Goal: Task Accomplishment & Management: Complete application form

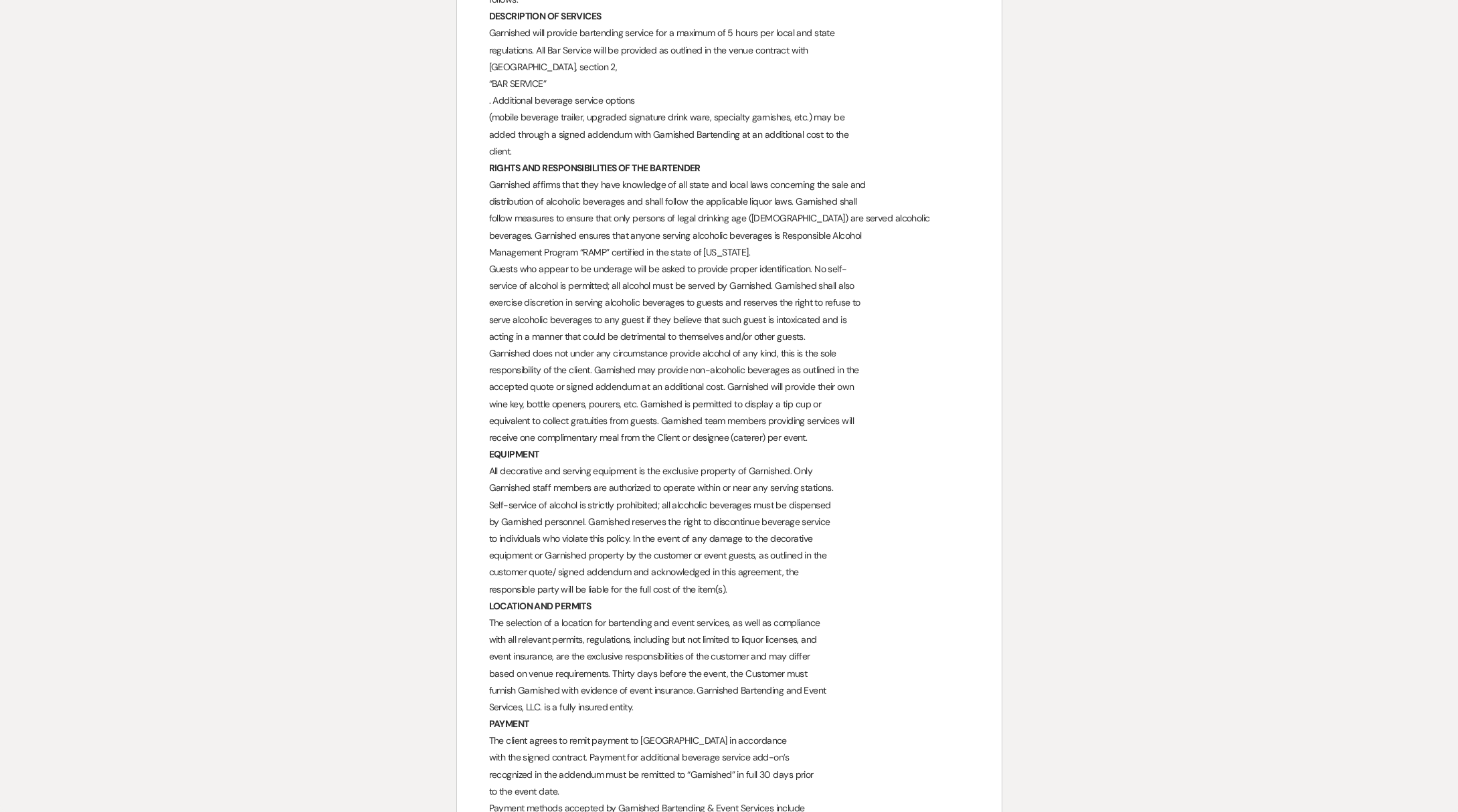
scroll to position [206, 0]
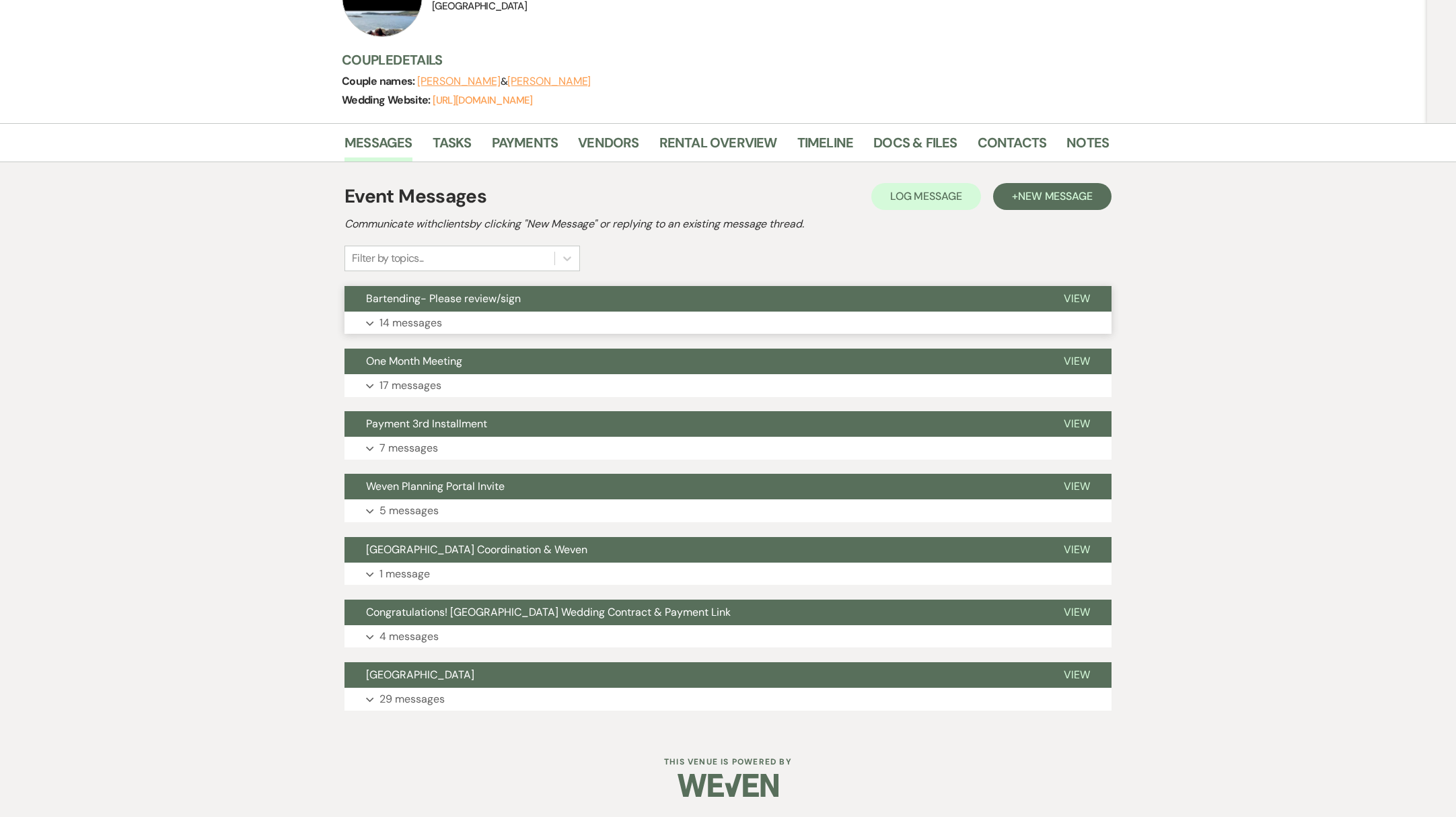
click at [457, 300] on span "Bartending- Please review/sign" at bounding box center [444, 298] width 155 height 14
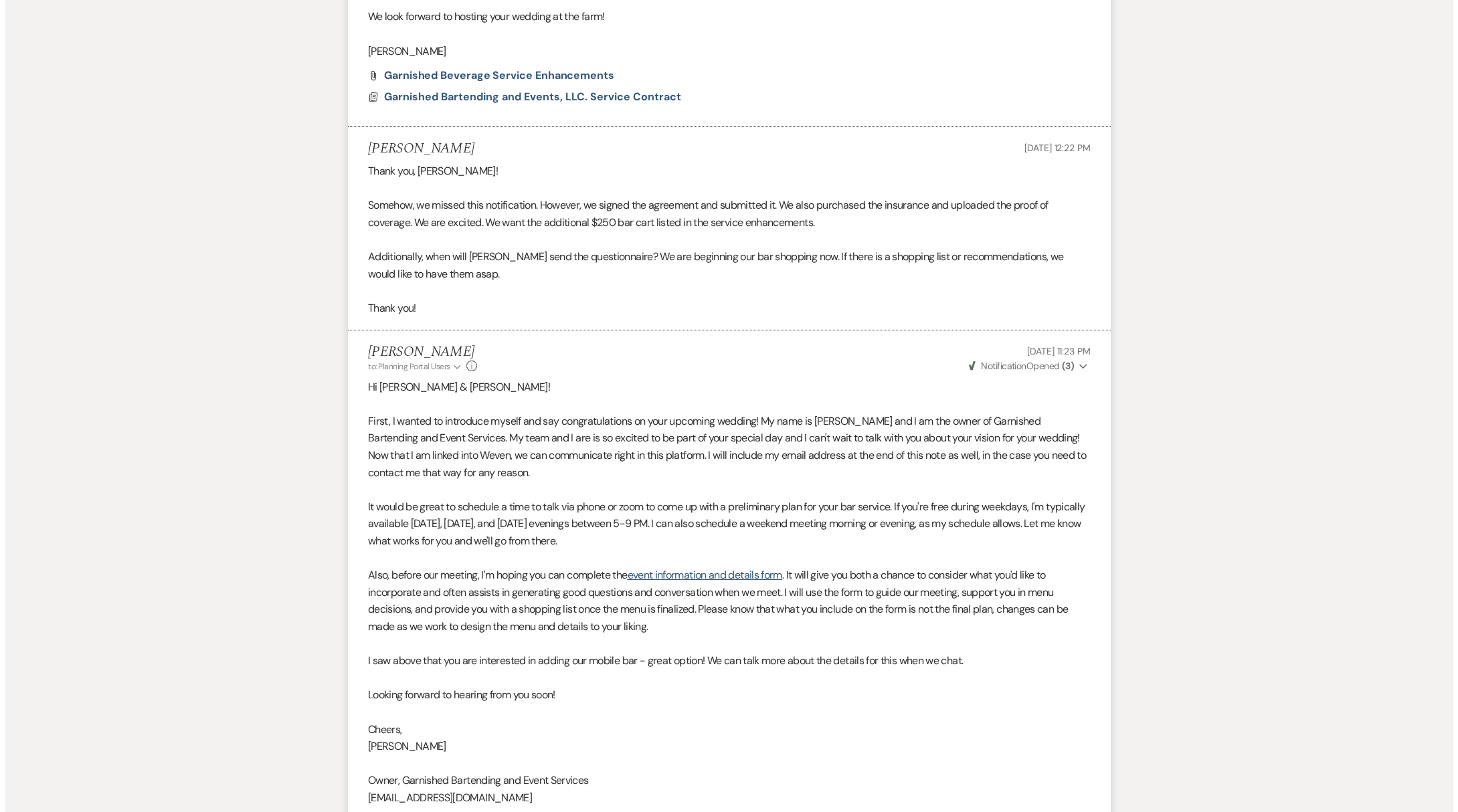
scroll to position [825, 0]
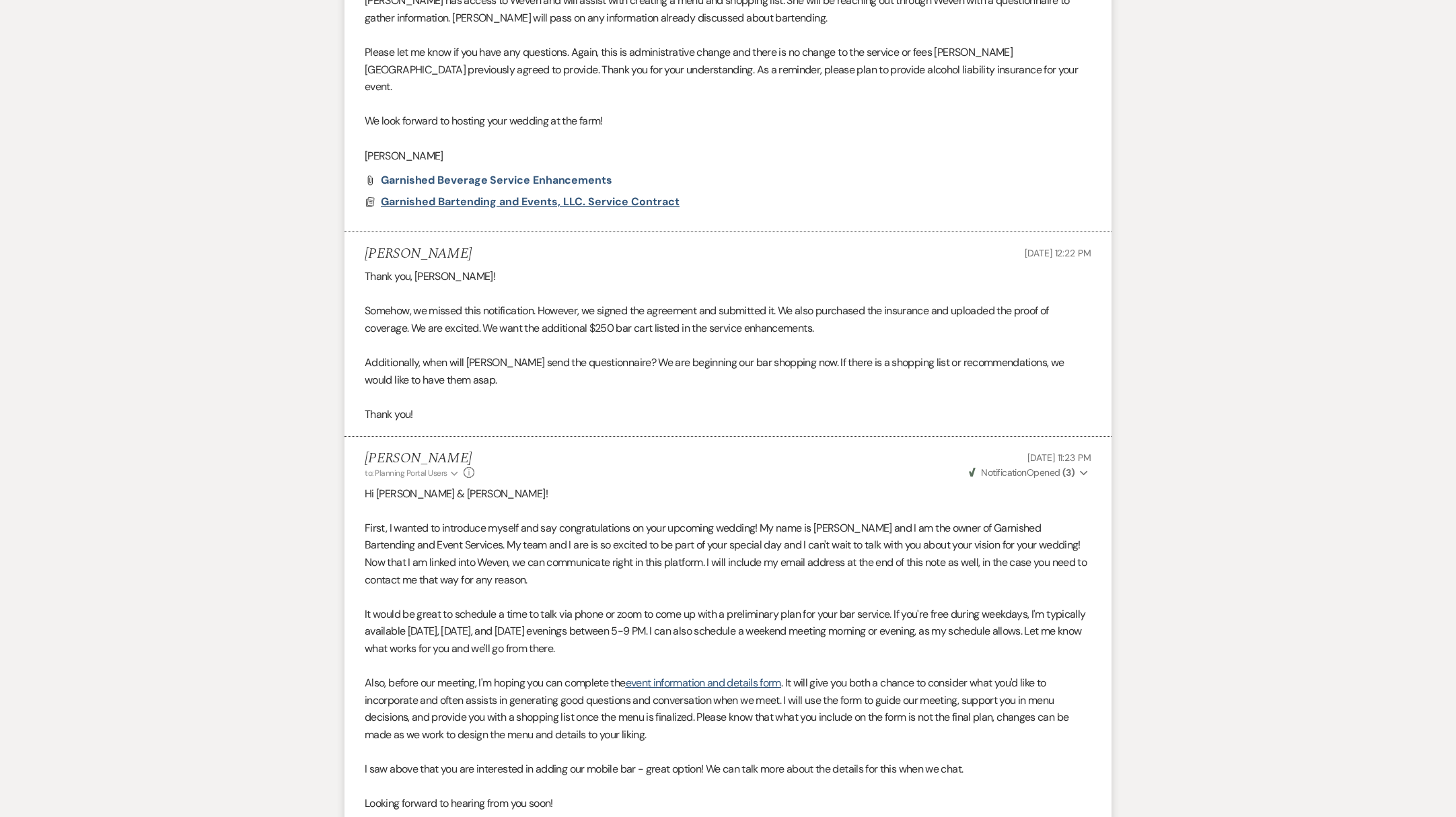
click at [513, 195] on span "Garnished Bartending and Events, LLC. Service Contract" at bounding box center [530, 201] width 299 height 14
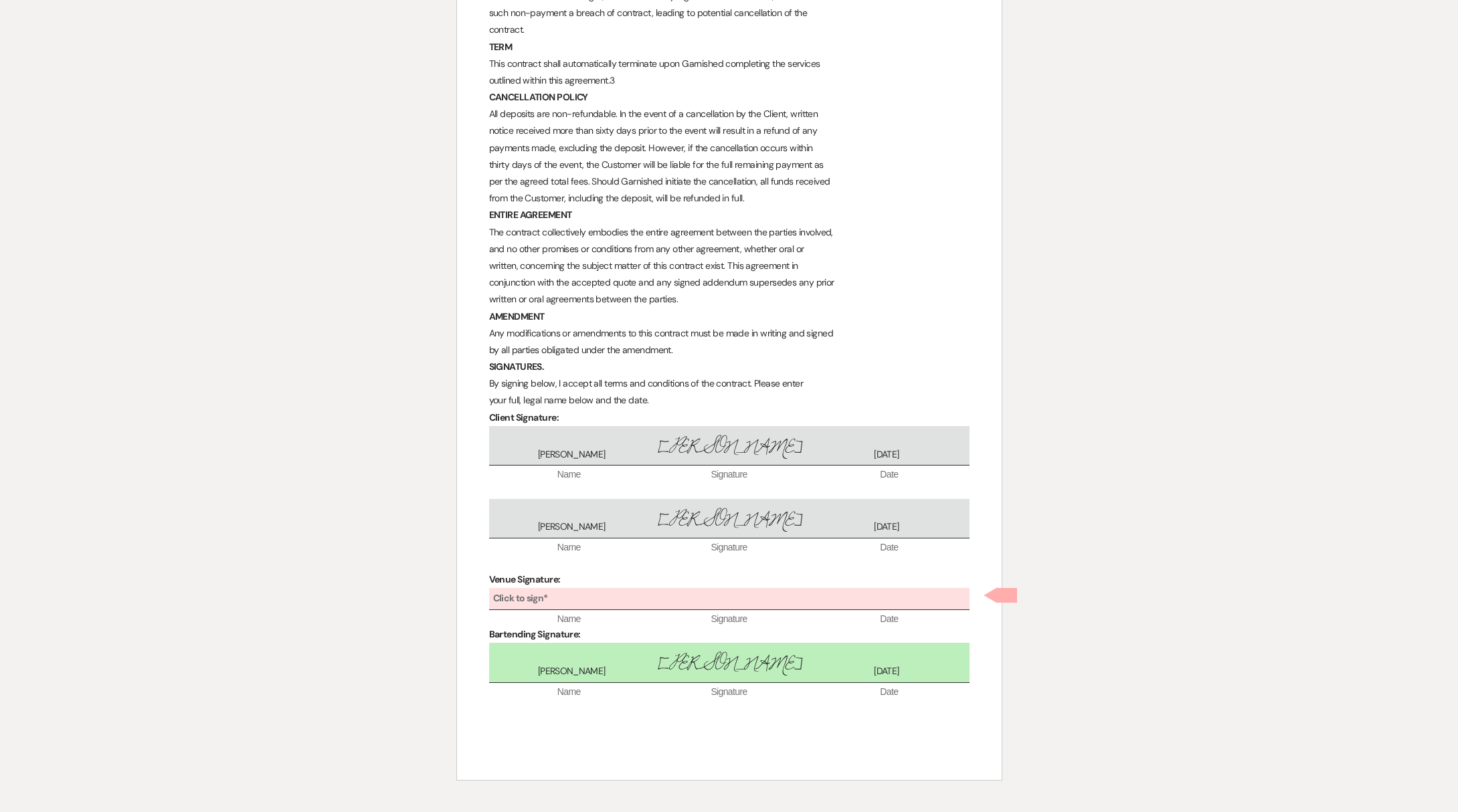
scroll to position [1350, 0]
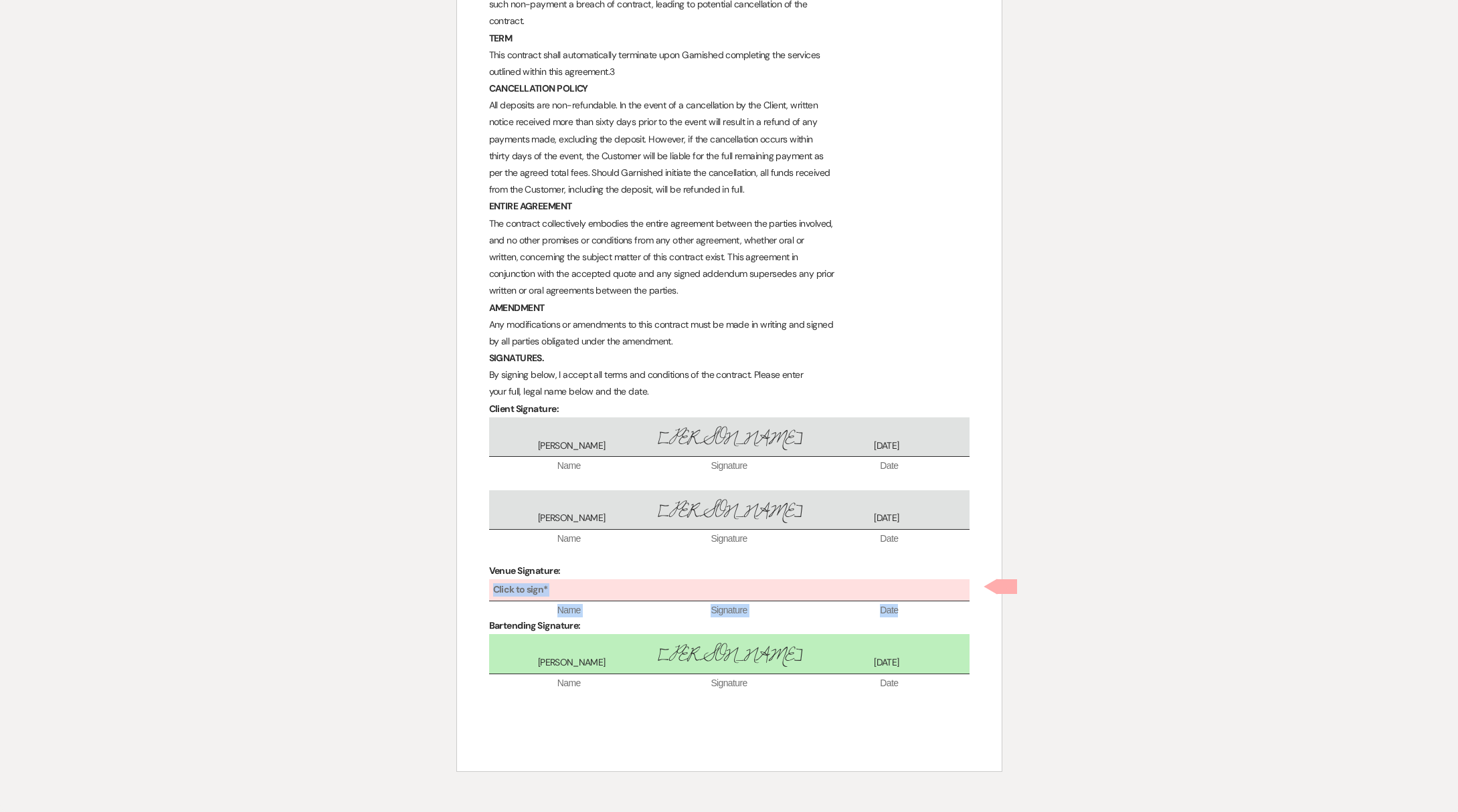
click at [542, 584] on b "Click to sign*" at bounding box center [521, 590] width 55 height 12
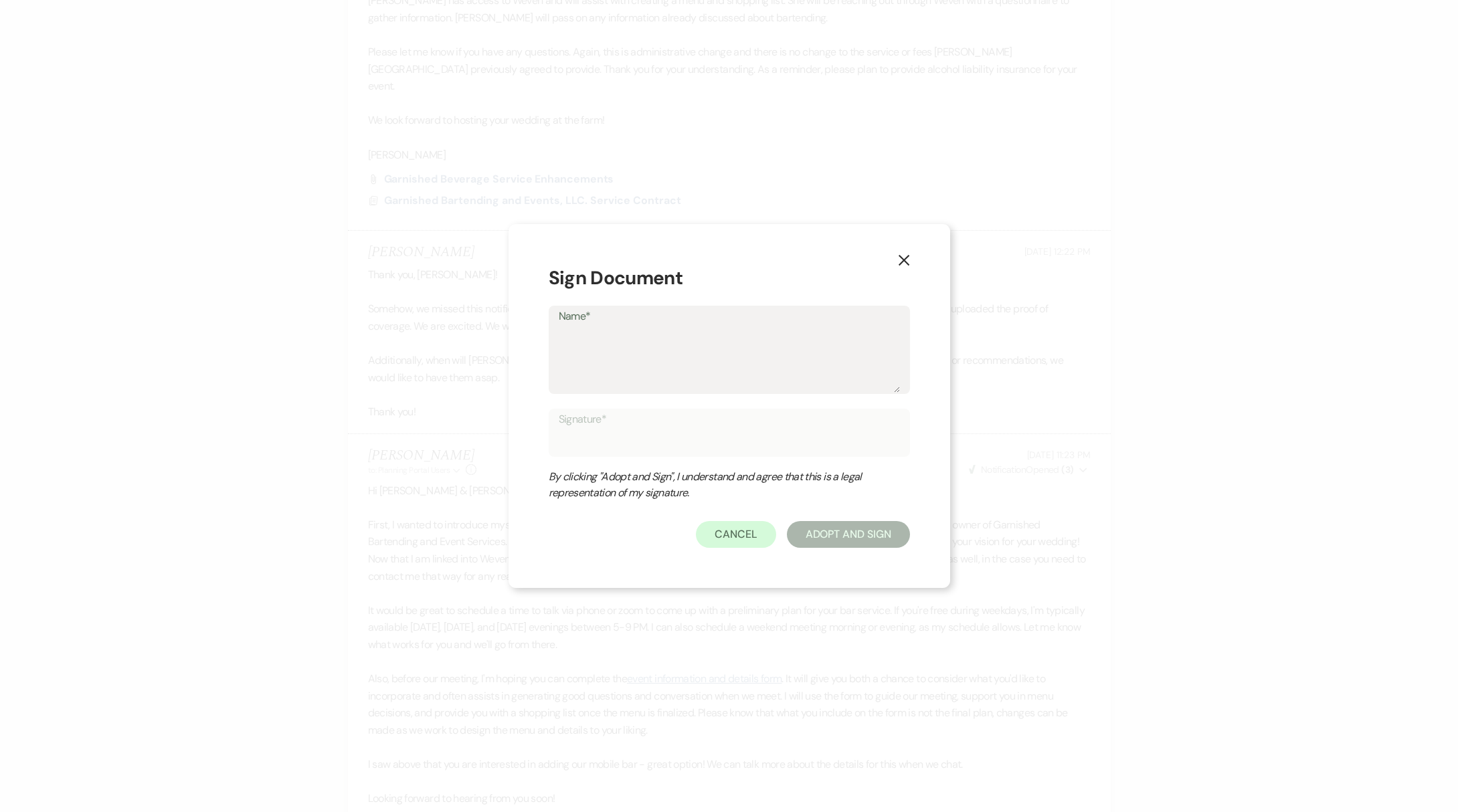
type textarea "K"
type input "K"
type textarea "Ke"
type input "Ke"
type textarea "Kel"
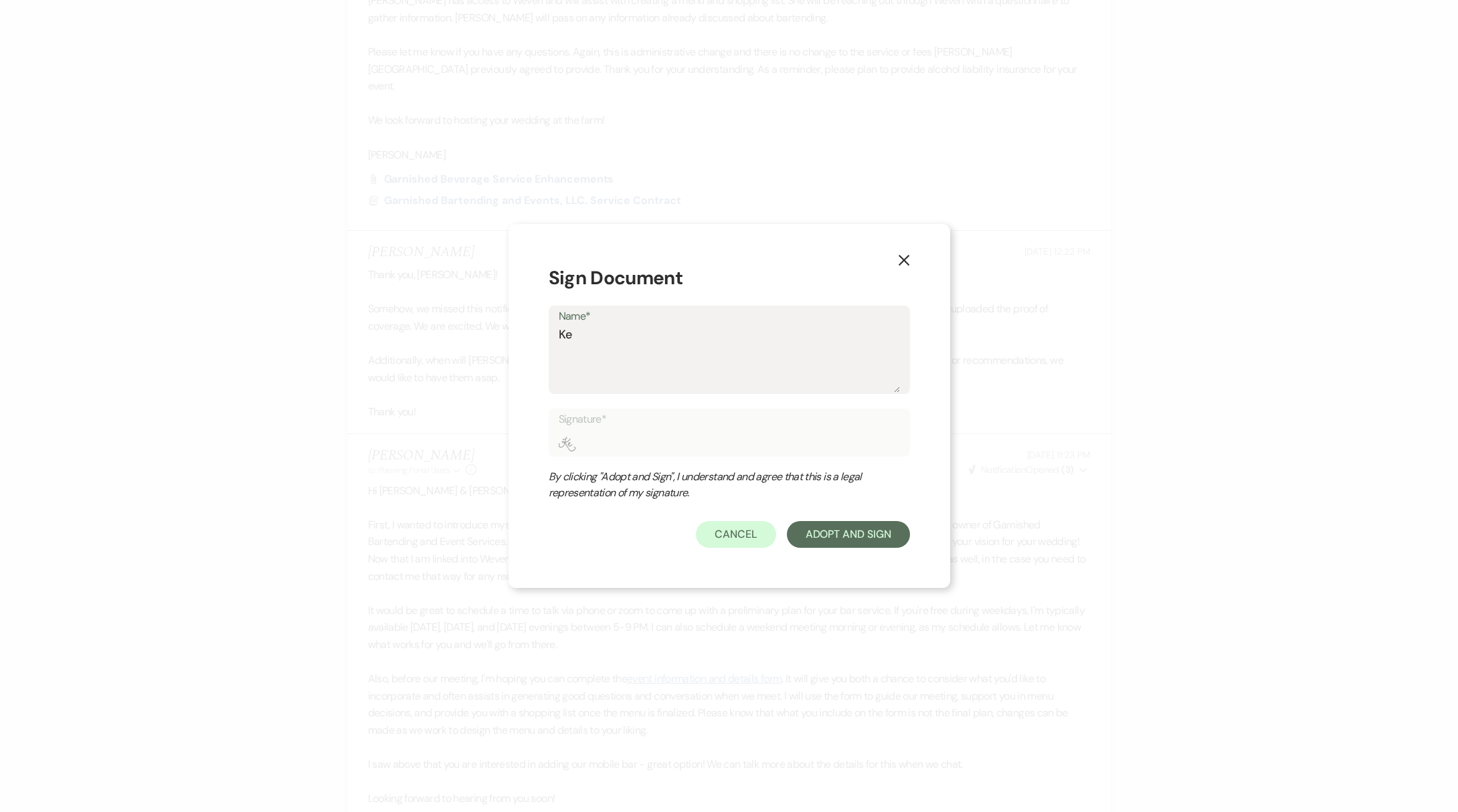
type input "Kel"
type textarea "[PERSON_NAME]"
type input "[PERSON_NAME]"
type textarea "[PERSON_NAME]"
type input "[PERSON_NAME]"
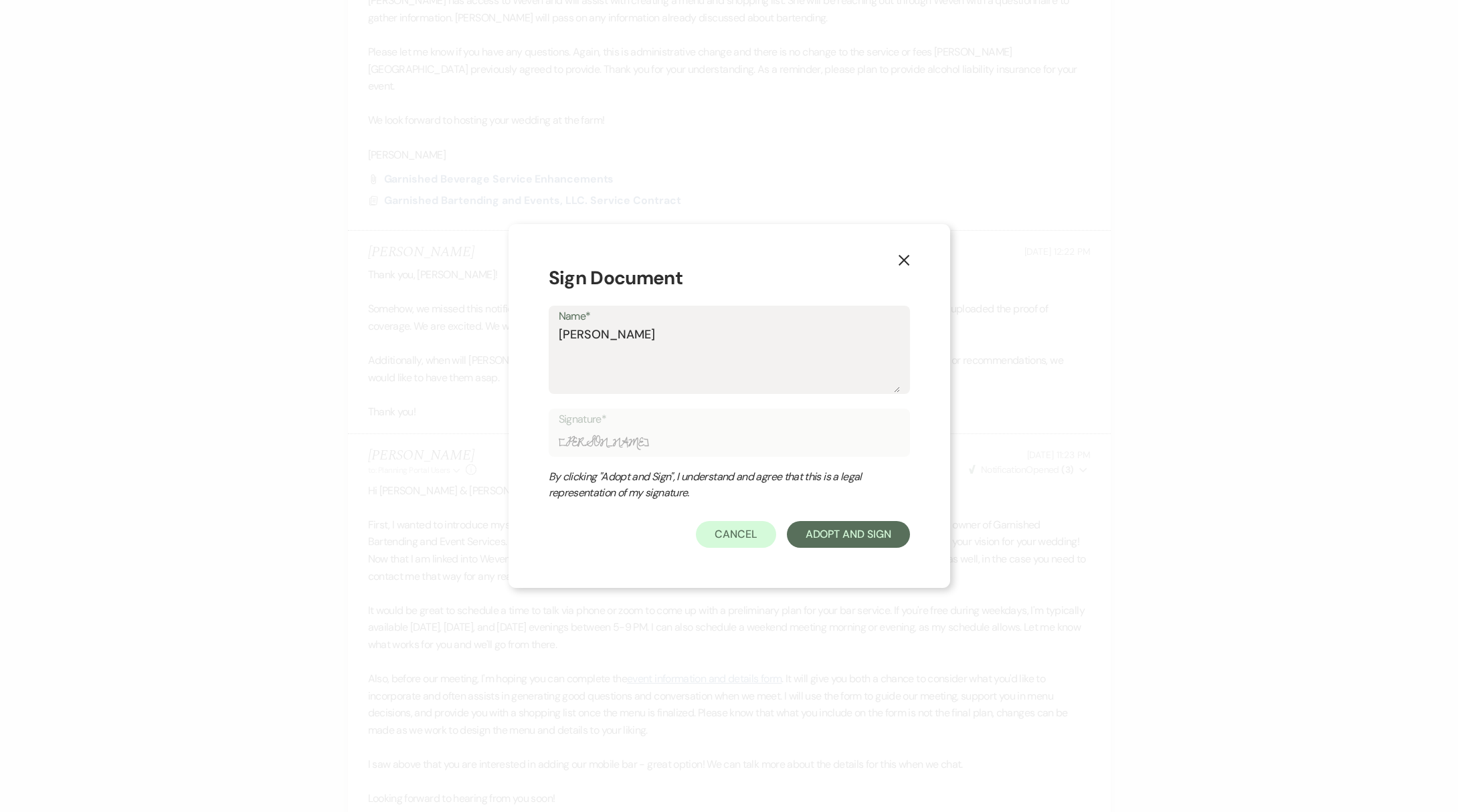
type textarea "[PERSON_NAME]"
type input "[PERSON_NAME]"
type textarea "[PERSON_NAME]"
type input "[PERSON_NAME]"
type textarea "[PERSON_NAME]"
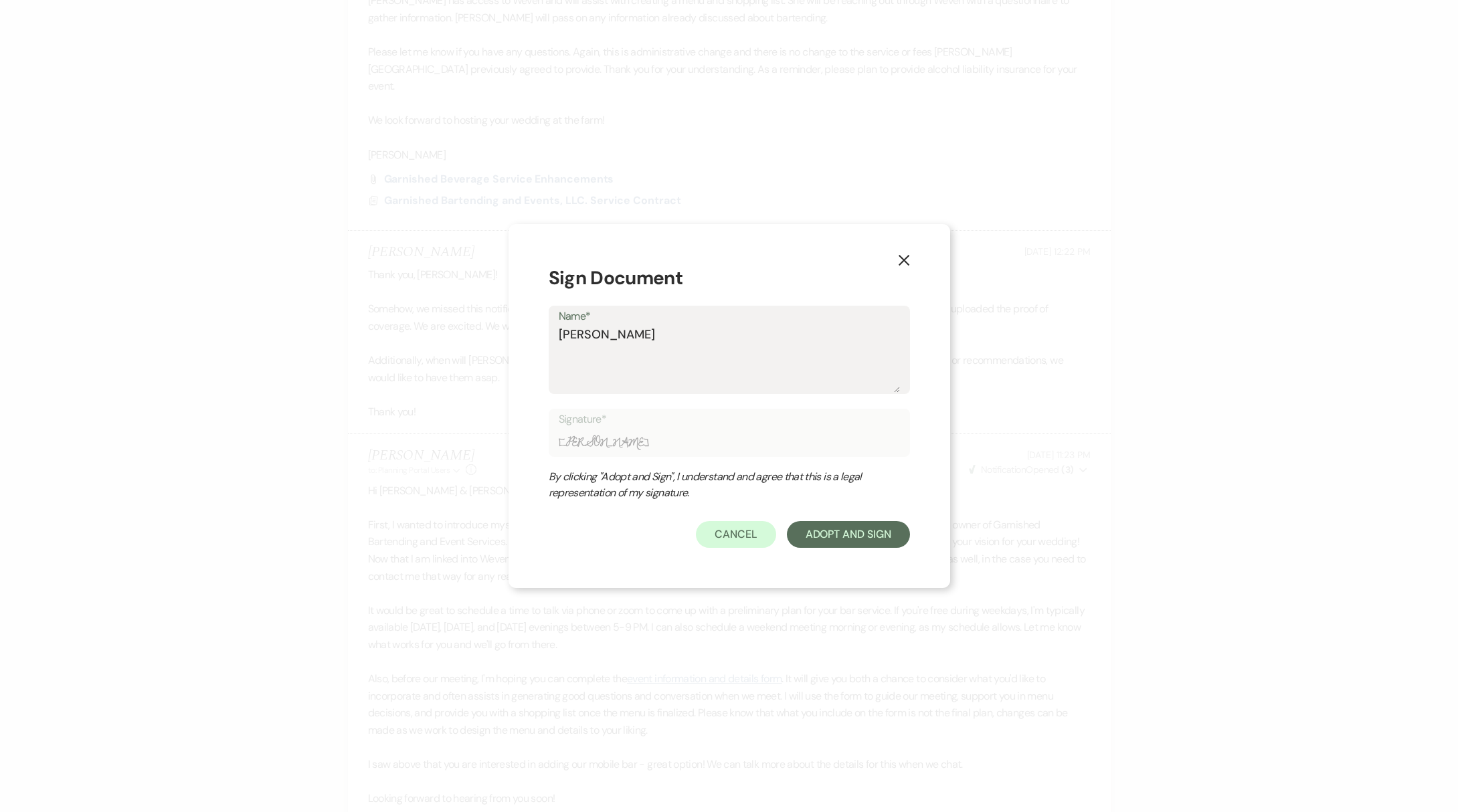
type input "[PERSON_NAME]"
type textarea "[PERSON_NAME]"
type input "[PERSON_NAME]"
type textarea "[PERSON_NAME]"
type input "[PERSON_NAME]"
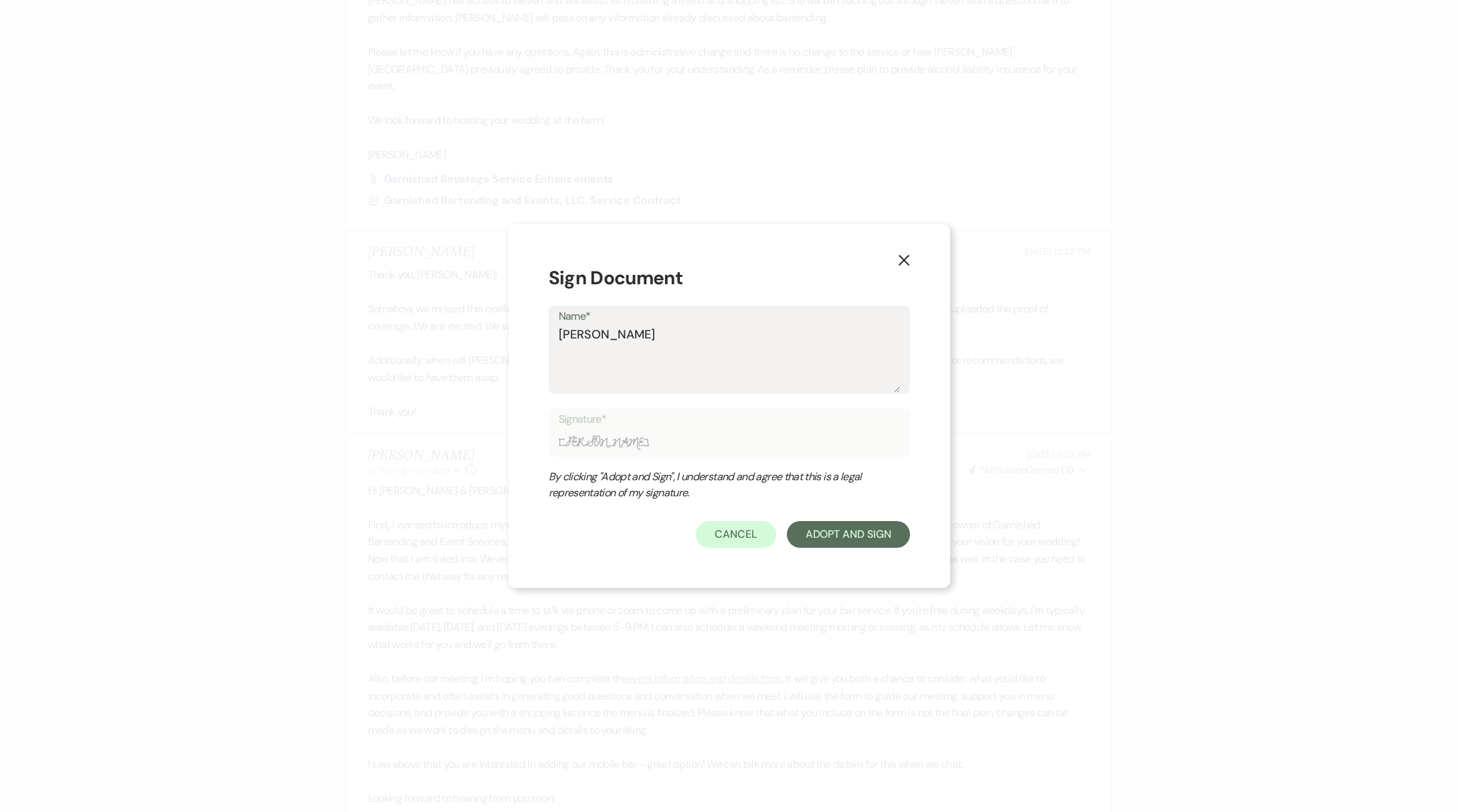
type textarea "[PERSON_NAME]"
type input "[PERSON_NAME]"
type textarea "[PERSON_NAME]"
type input "[PERSON_NAME]"
type textarea "[PERSON_NAME]"
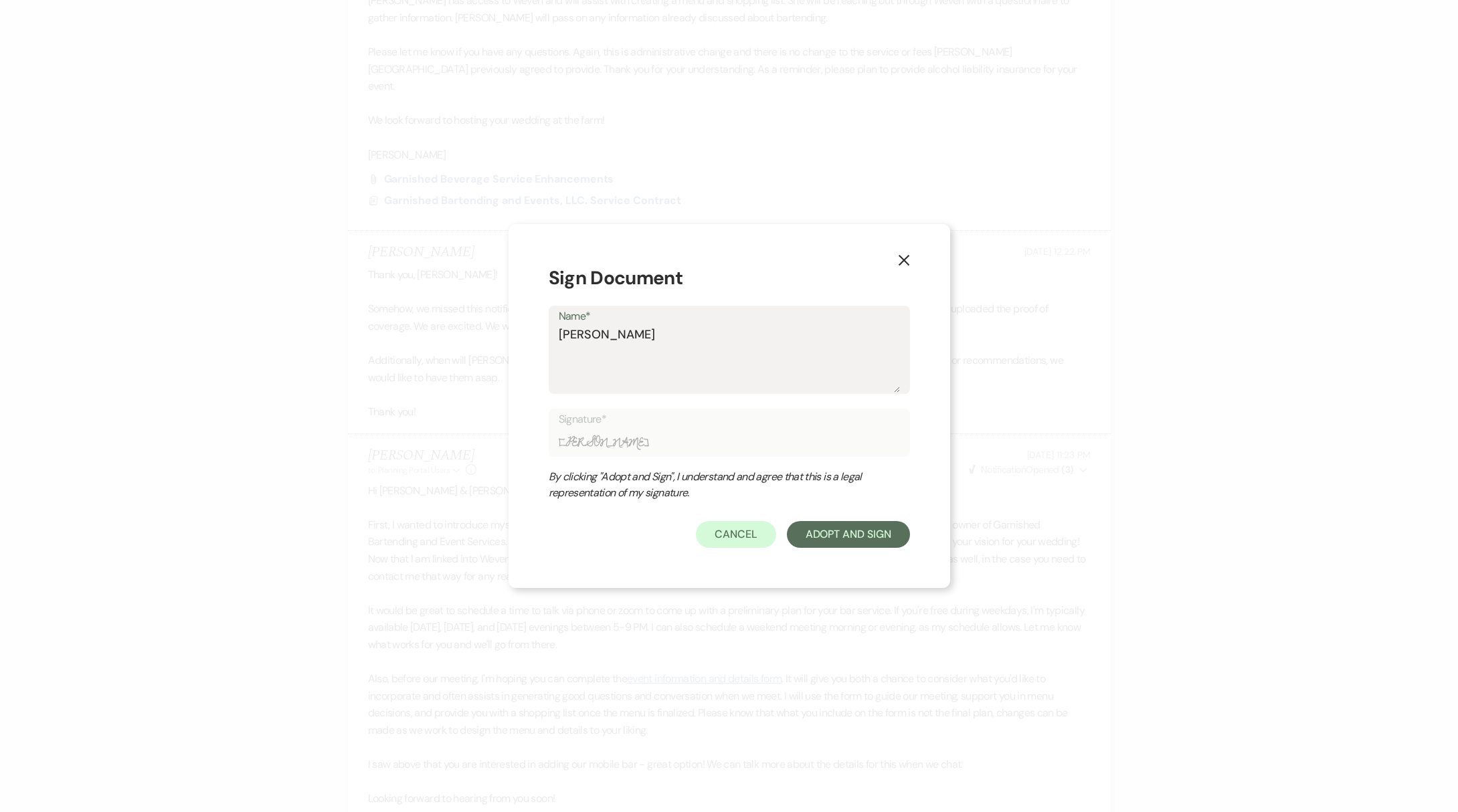
type input "[PERSON_NAME]"
type textarea "[PERSON_NAME]"
type input "[PERSON_NAME]"
type textarea "[PERSON_NAME]"
type input "[PERSON_NAME]"
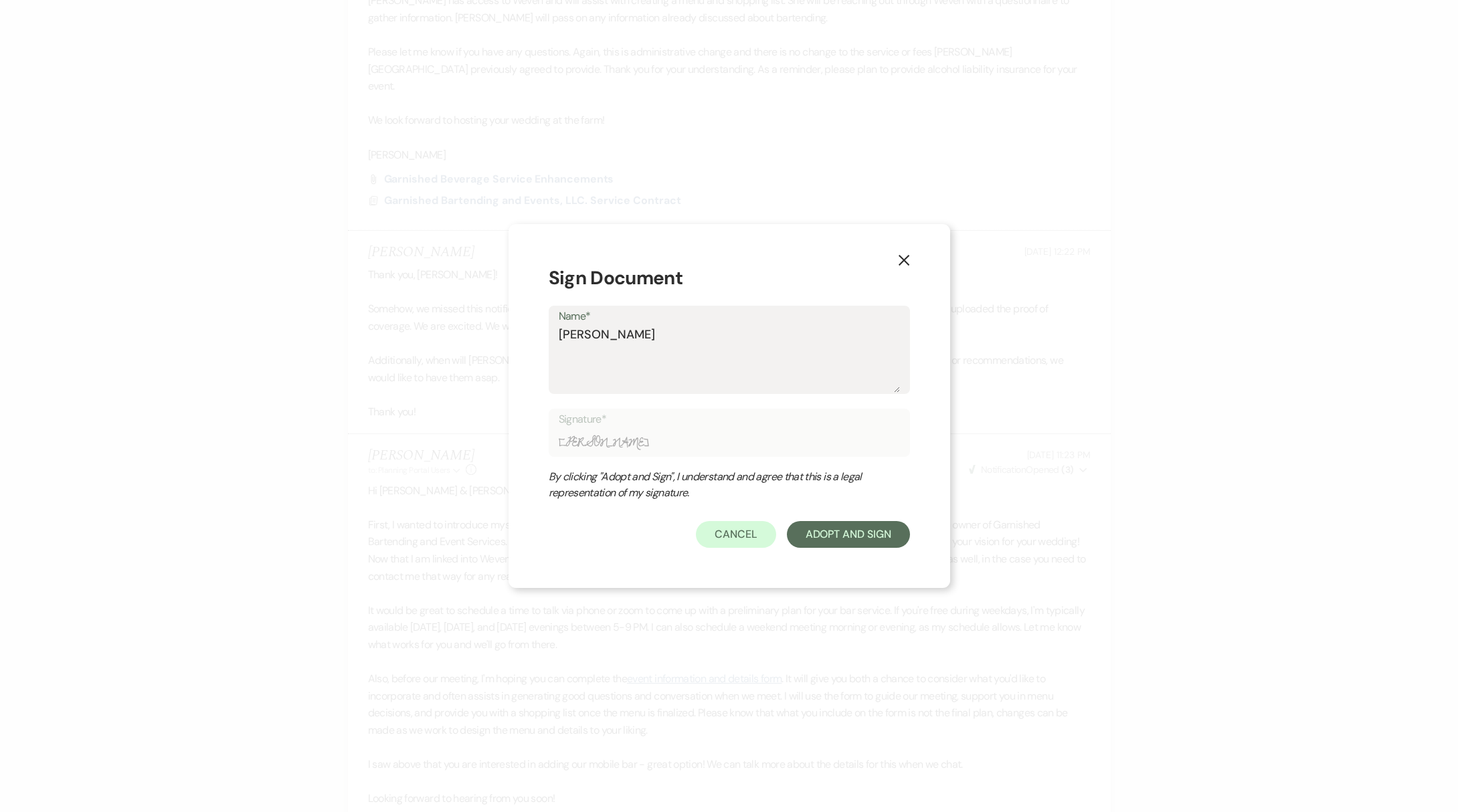
type textarea "[PERSON_NAME]"
type input "[PERSON_NAME]"
type textarea "[PERSON_NAME]"
type input "[PERSON_NAME]"
type textarea "[PERSON_NAME]"
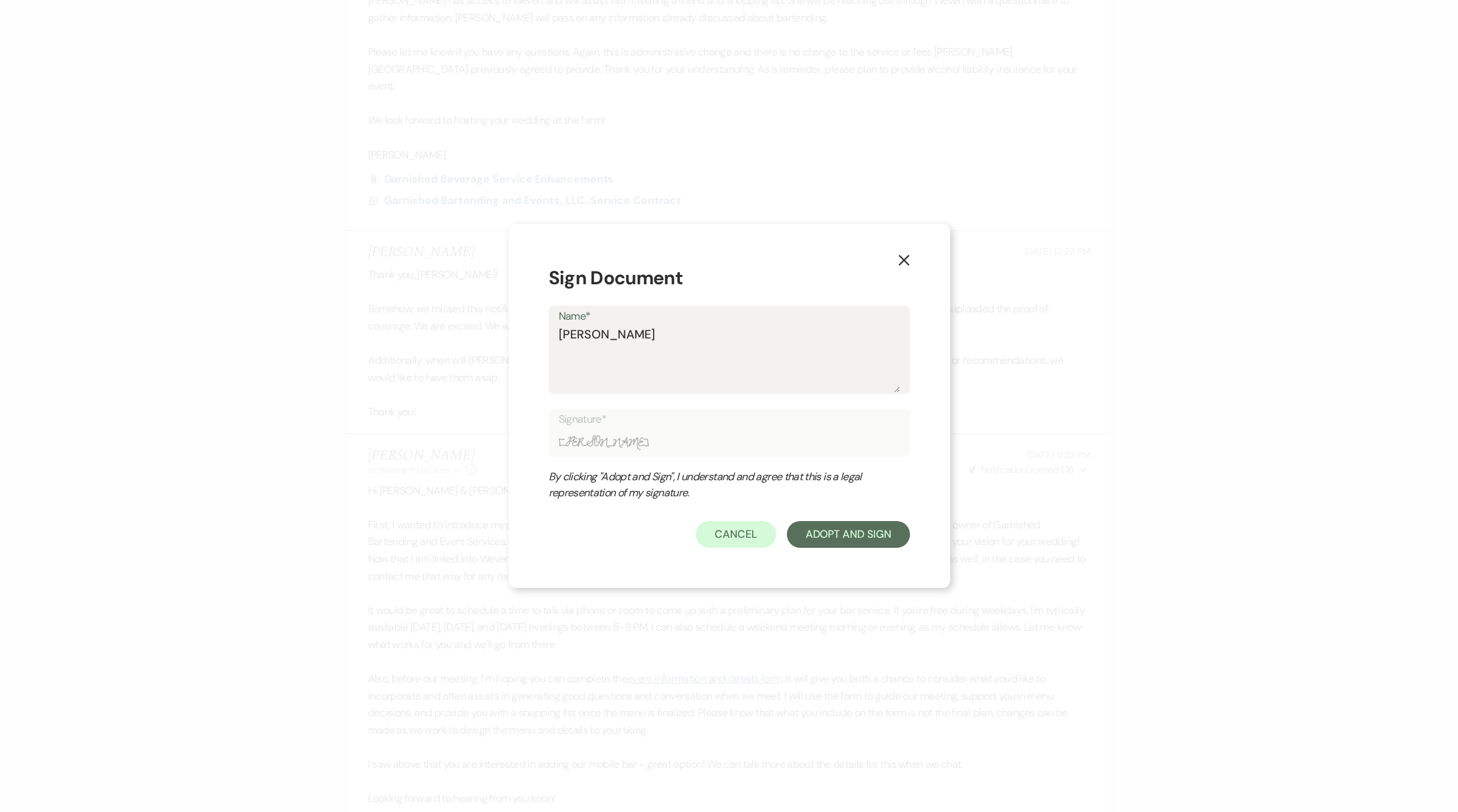
type input "[PERSON_NAME]"
type textarea "[PERSON_NAME]"
type input "[PERSON_NAME]"
type textarea "[PERSON_NAME]"
type input "[PERSON_NAME]"
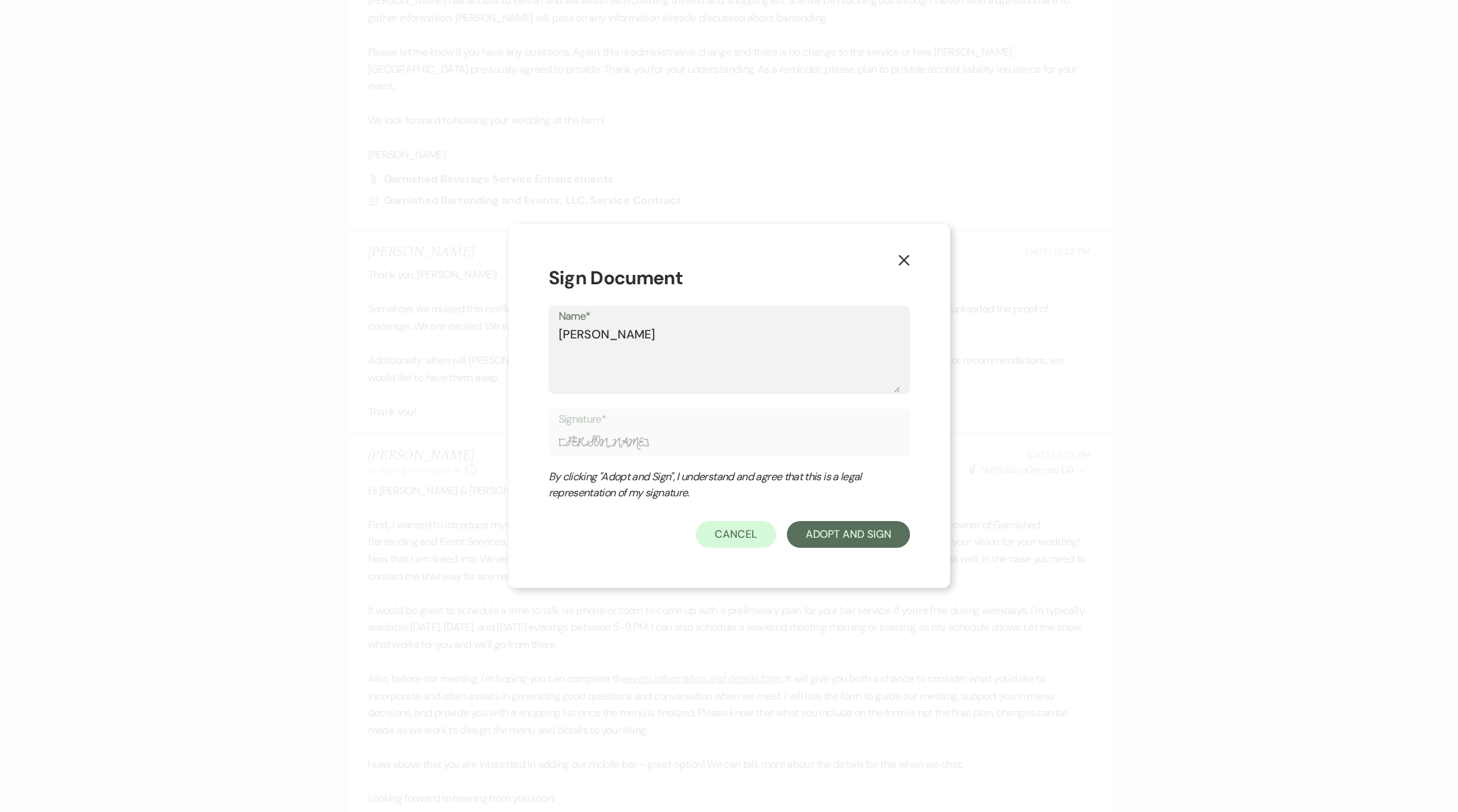
type textarea "[PERSON_NAME]"
type input "[PERSON_NAME]"
type textarea "[PERSON_NAME]"
type input "[PERSON_NAME]"
type textarea "[PERSON_NAME]"
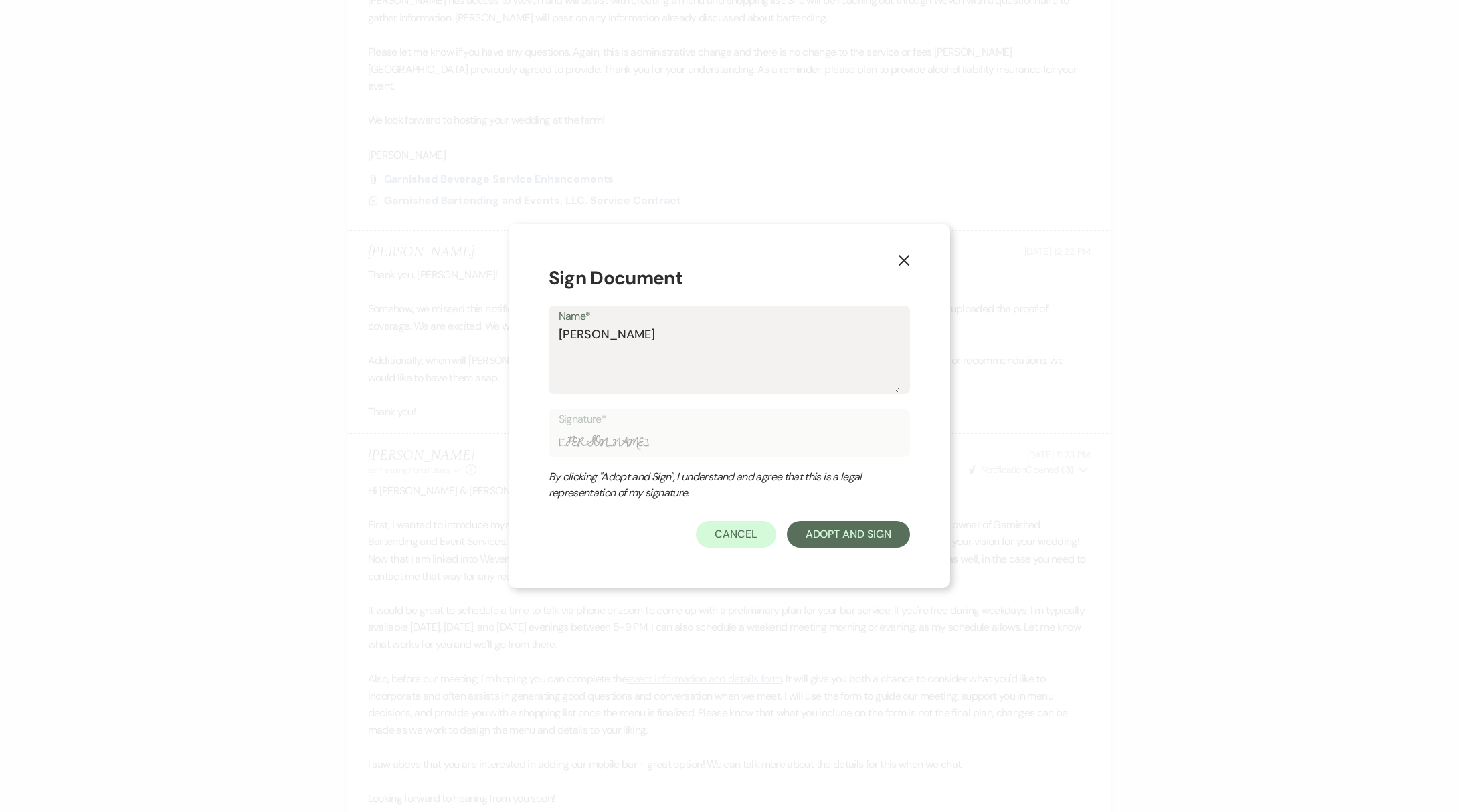
type input "[PERSON_NAME]"
type textarea "[PERSON_NAME]"
type input "[PERSON_NAME]"
type textarea "[PERSON_NAME]"
type input "[PERSON_NAME]"
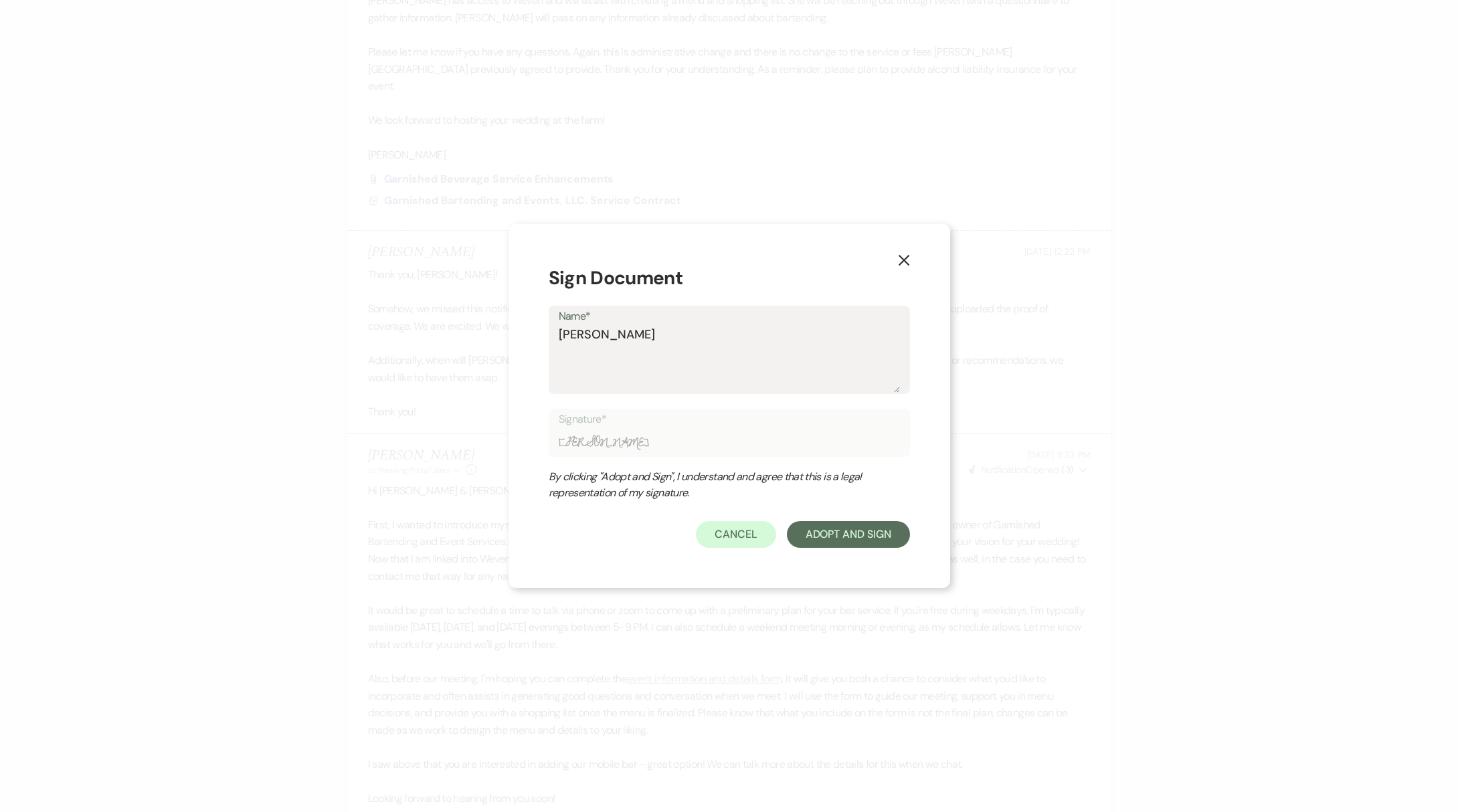
type textarea "[PERSON_NAME]"
type input "[PERSON_NAME]"
type textarea "[PERSON_NAME]"
type input "[PERSON_NAME]"
type textarea "[PERSON_NAME]"
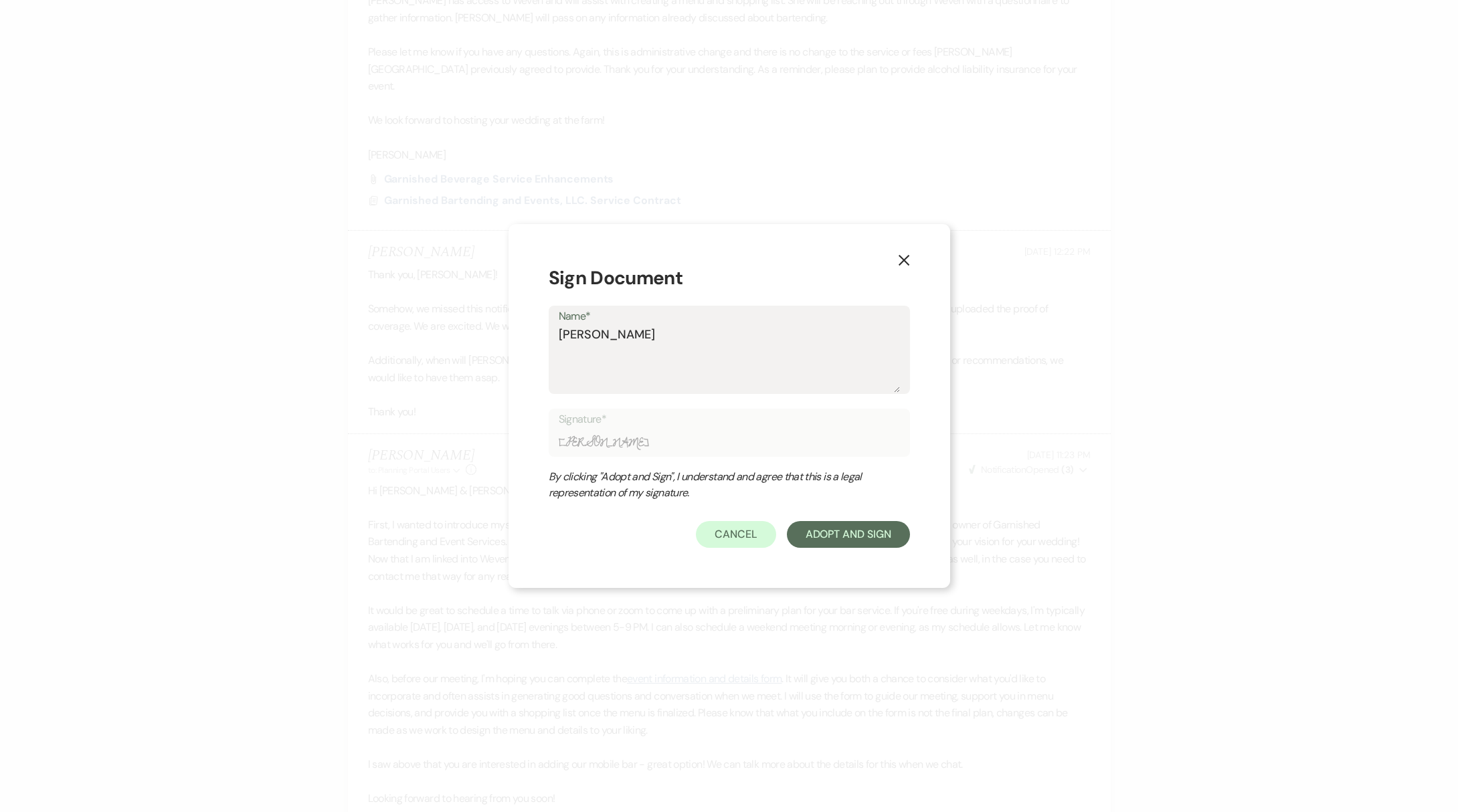
type input "[PERSON_NAME]"
type textarea "[PERSON_NAME]"
type input "[PERSON_NAME]"
type textarea "[PERSON_NAME]"
type input "[PERSON_NAME]"
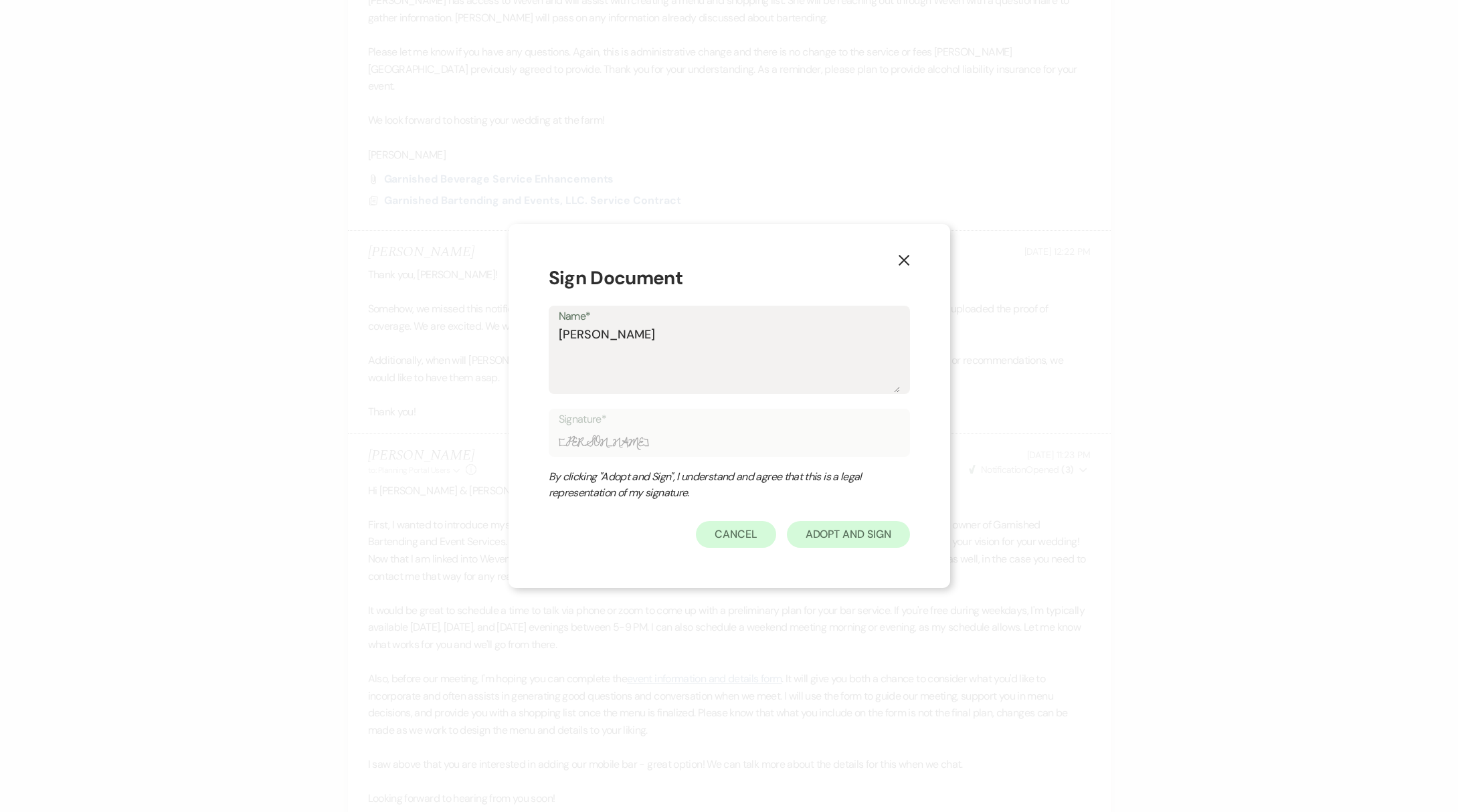
type textarea "[PERSON_NAME]"
click at [847, 538] on button "Adopt And Sign" at bounding box center [849, 535] width 123 height 27
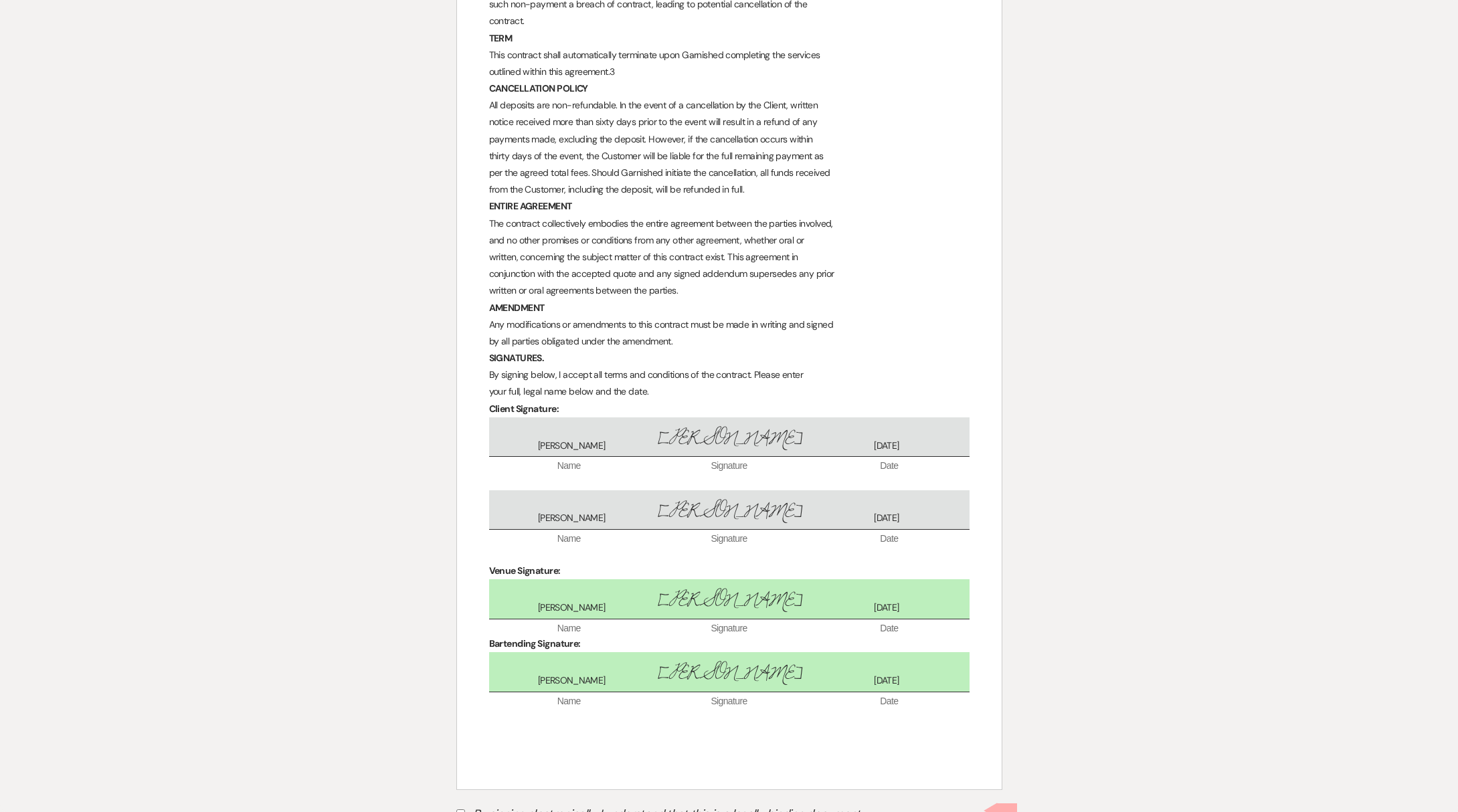
scroll to position [1407, 0]
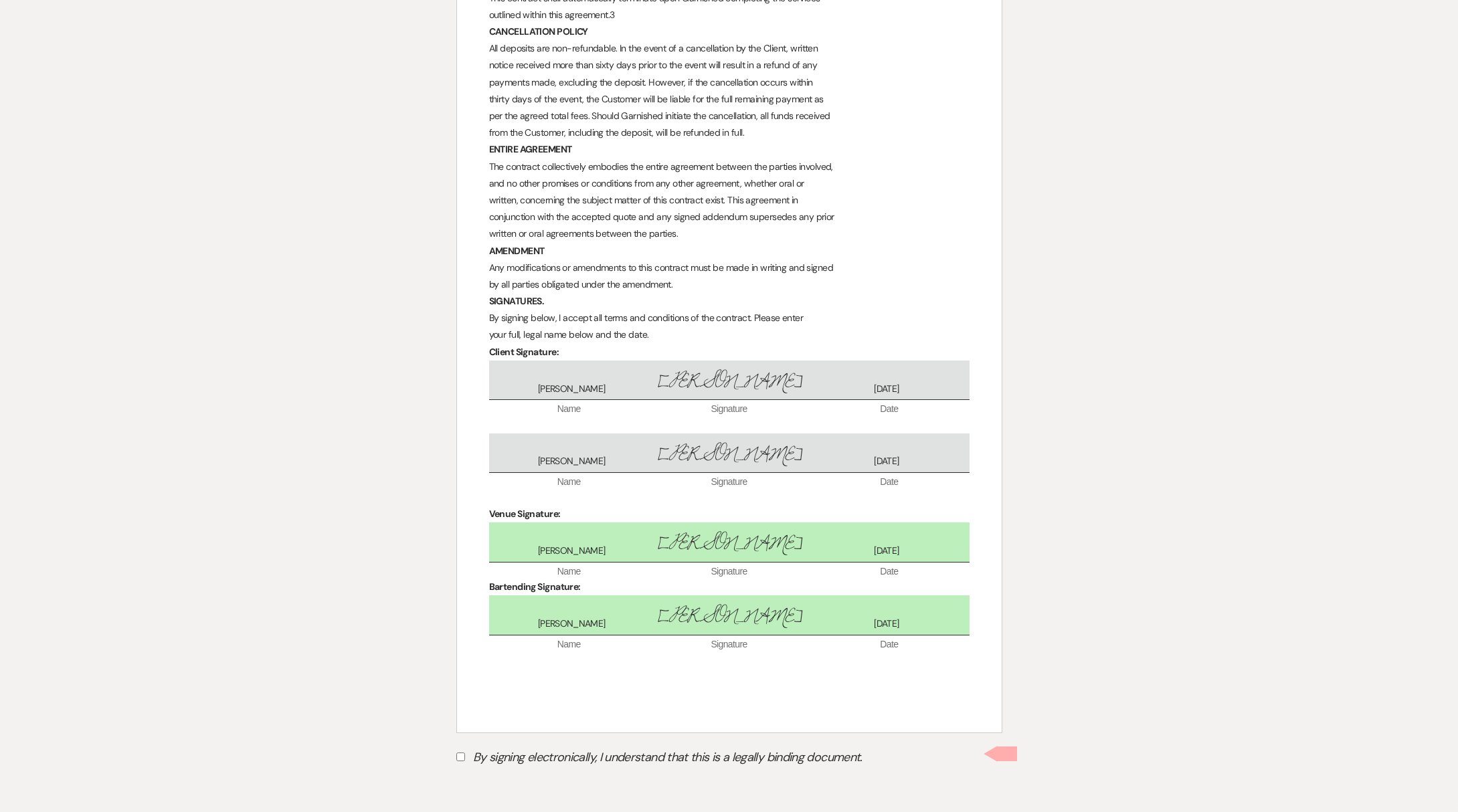
click at [462, 751] on label "By signing electronically, I understand that this is a legally binding document." at bounding box center [730, 760] width 546 height 25
click at [462, 753] on input "By signing electronically, I understand that this is a legally binding document." at bounding box center [461, 757] width 9 height 9
checkbox input "true"
click at [513, 791] on button "Submit" at bounding box center [503, 791] width 94 height 24
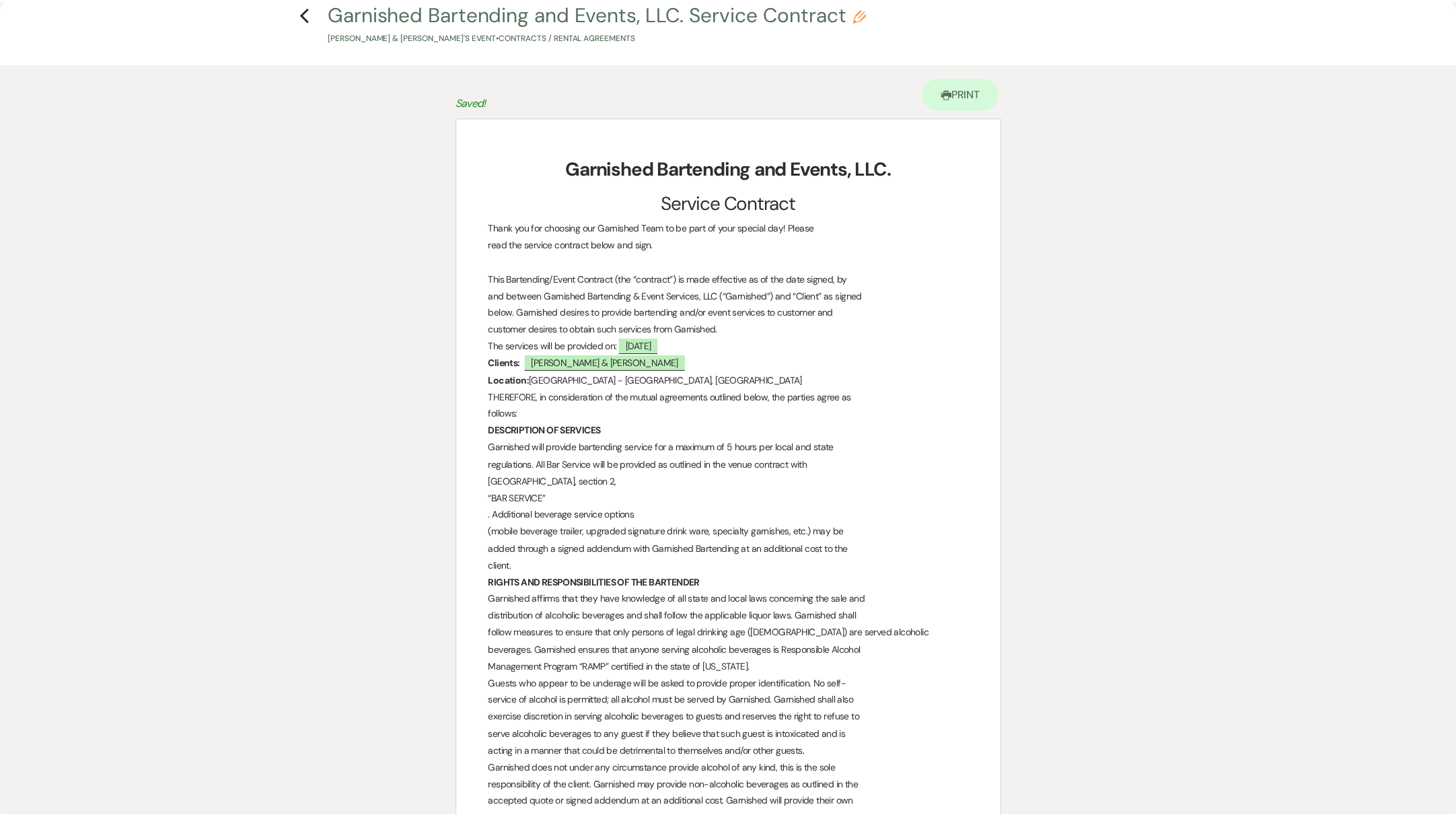
scroll to position [0, 0]
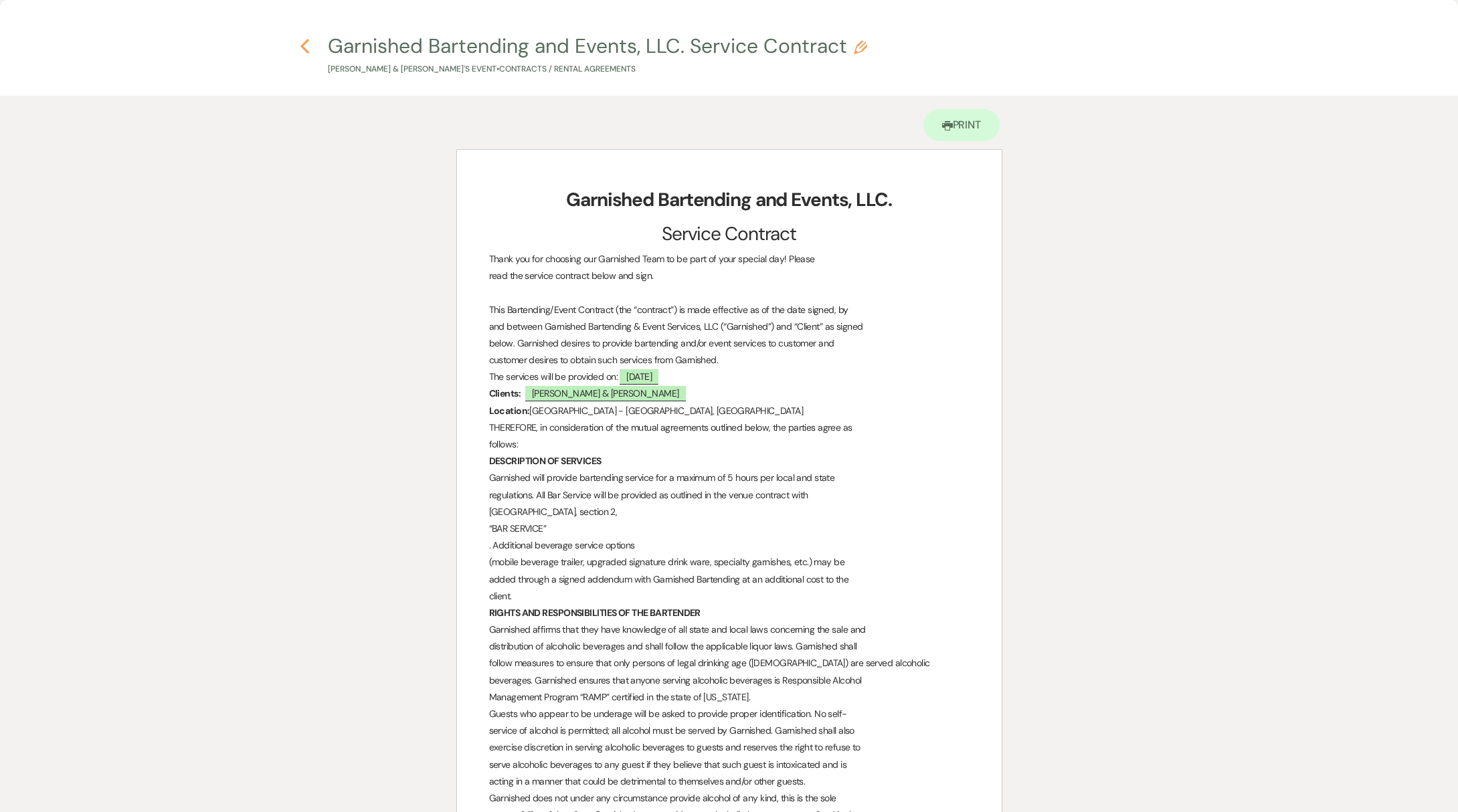
click at [303, 44] on use "button" at bounding box center [305, 46] width 9 height 15
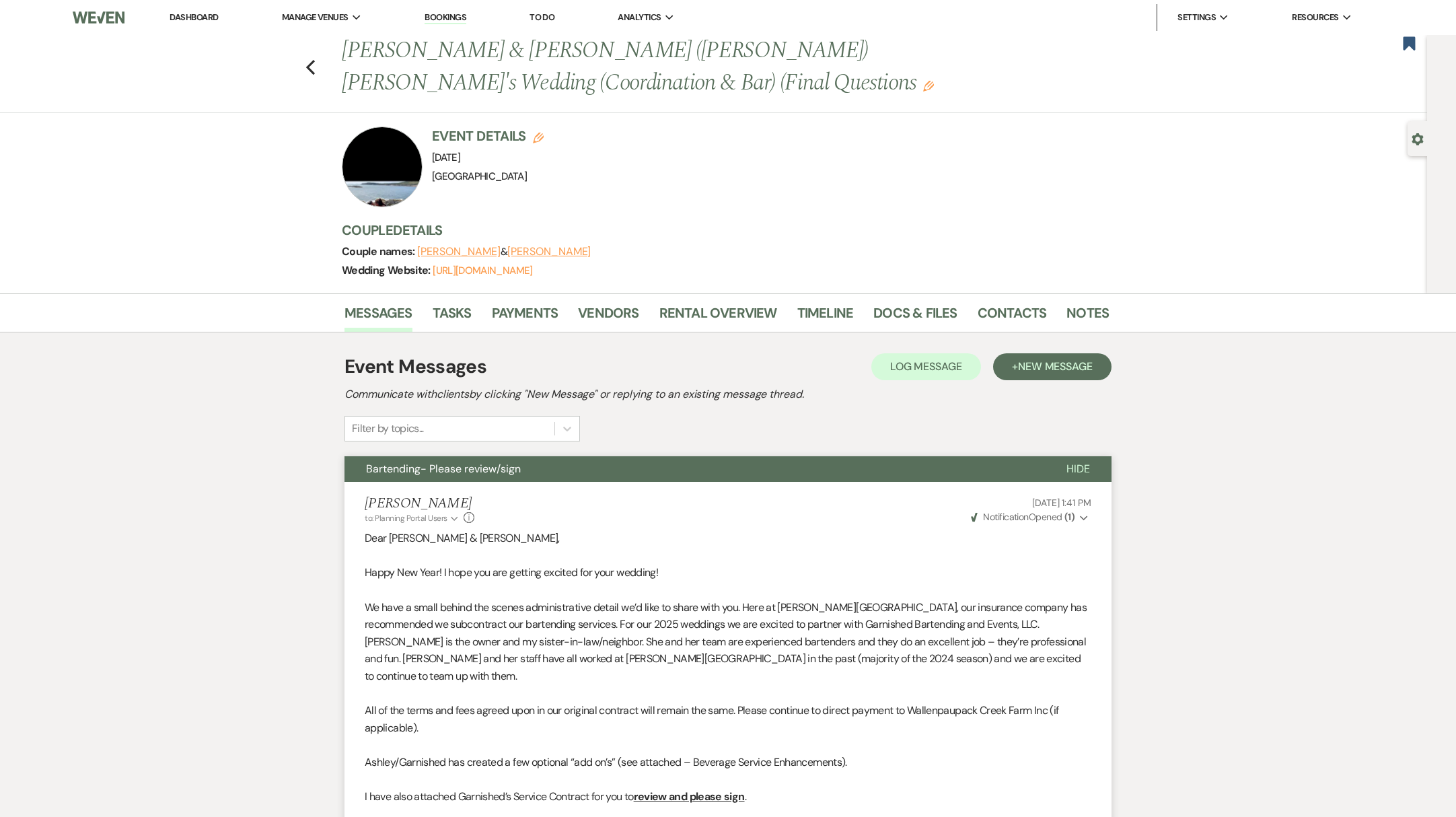
click at [171, 22] on link "Dashboard" at bounding box center [194, 17] width 48 height 11
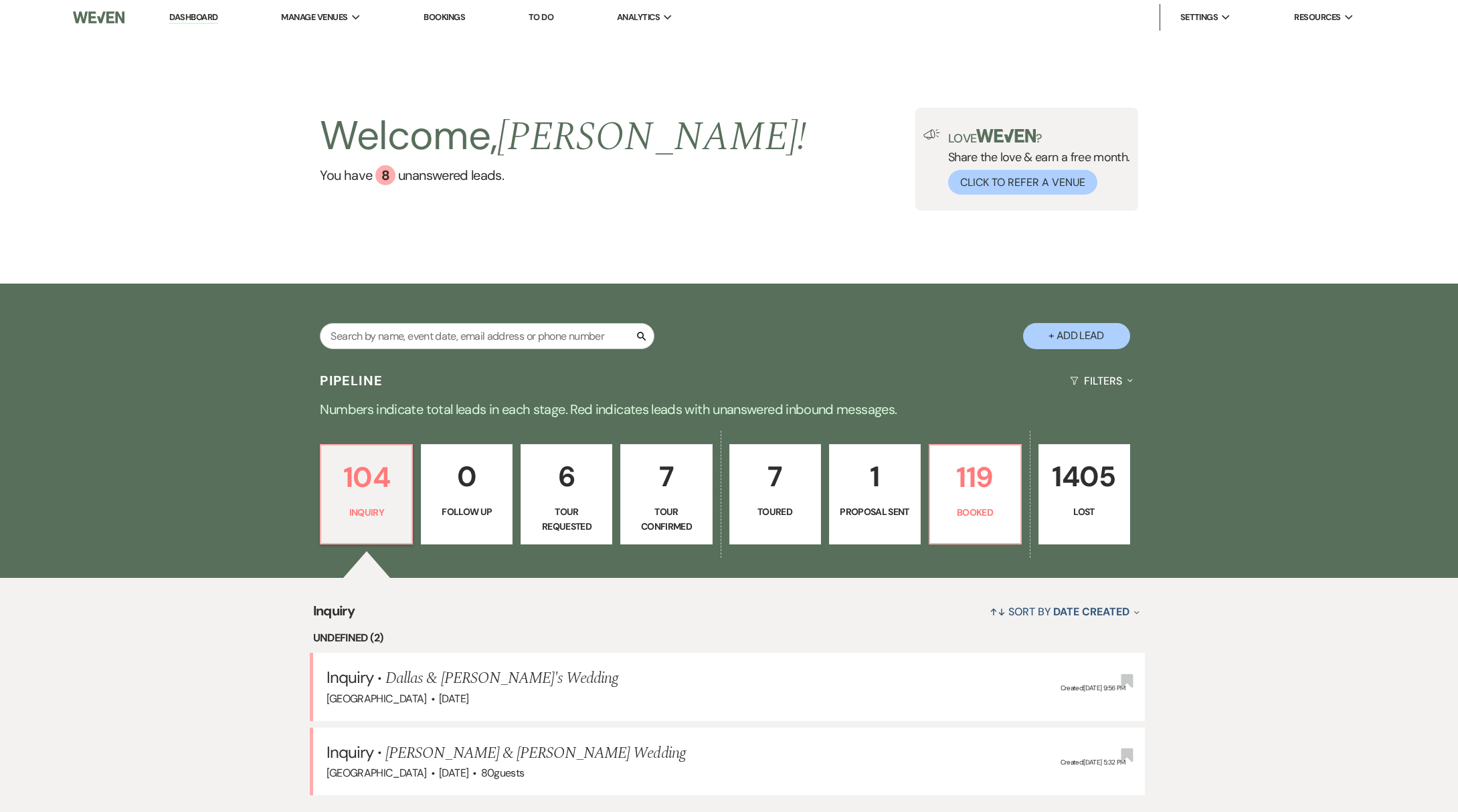
click at [483, 477] on p "0" at bounding box center [467, 477] width 74 height 45
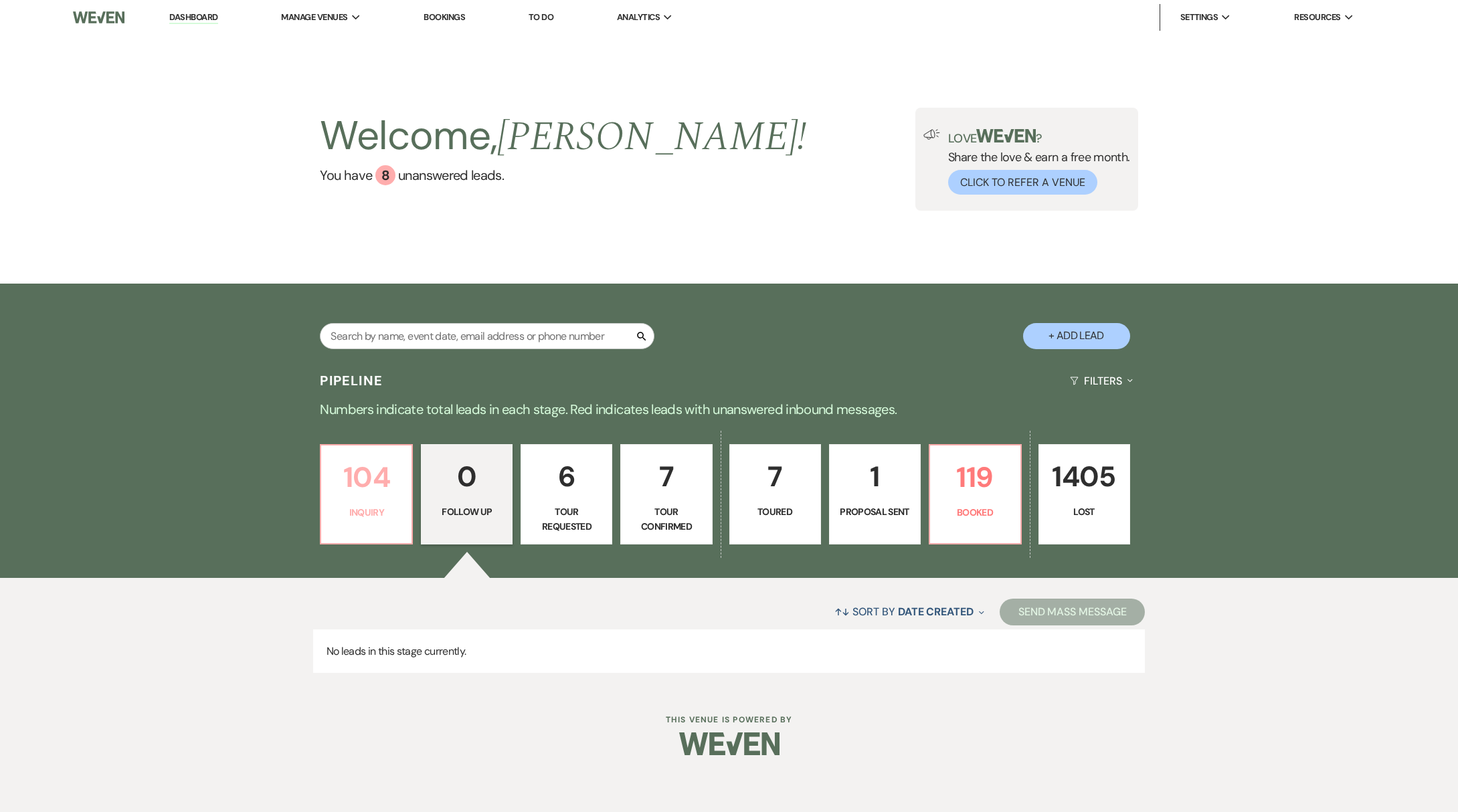
click at [374, 503] on link "104 Inquiry" at bounding box center [366, 495] width 93 height 100
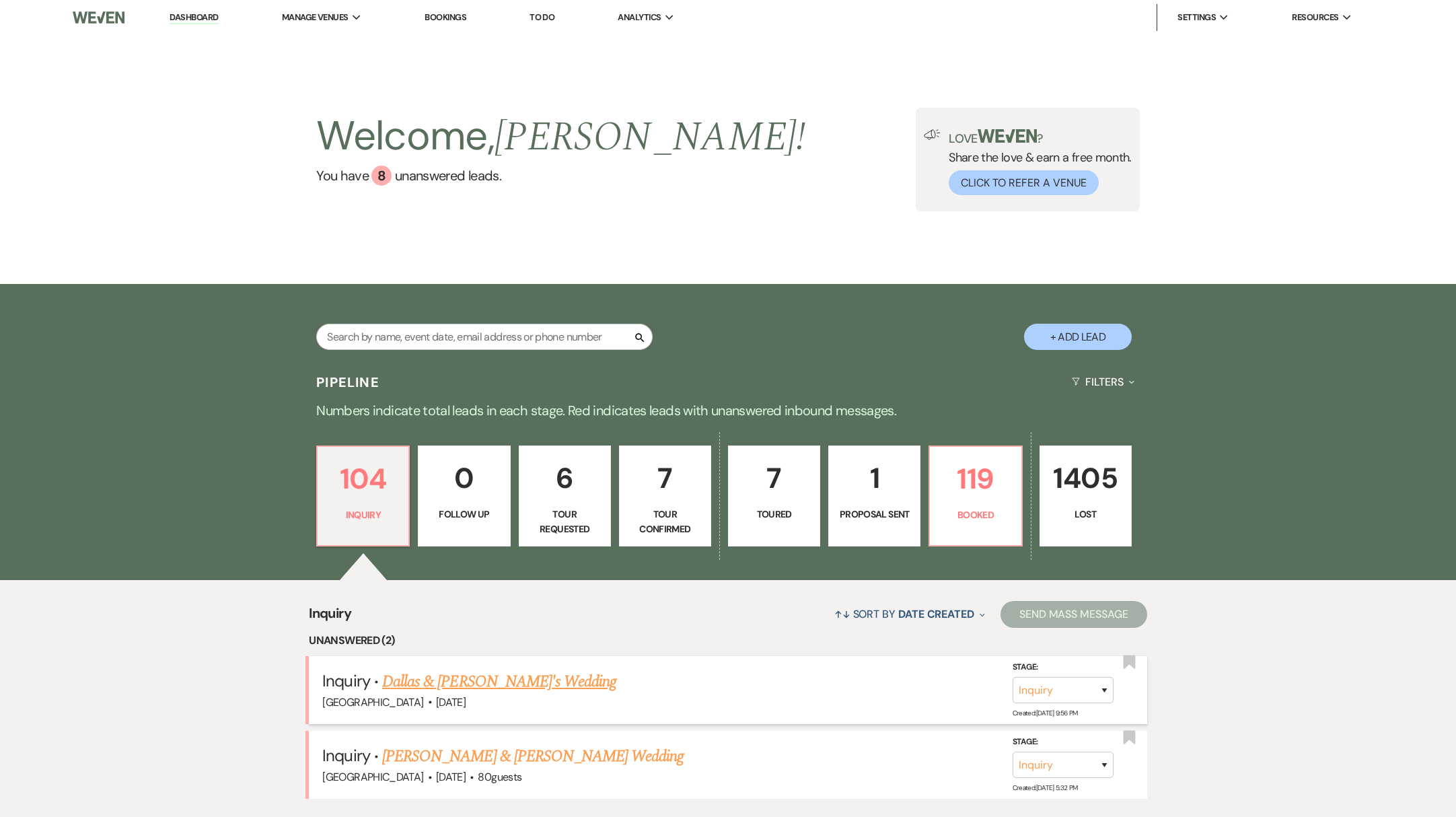
click at [462, 681] on link "Dallas & [PERSON_NAME]'s Wedding" at bounding box center [499, 682] width 234 height 24
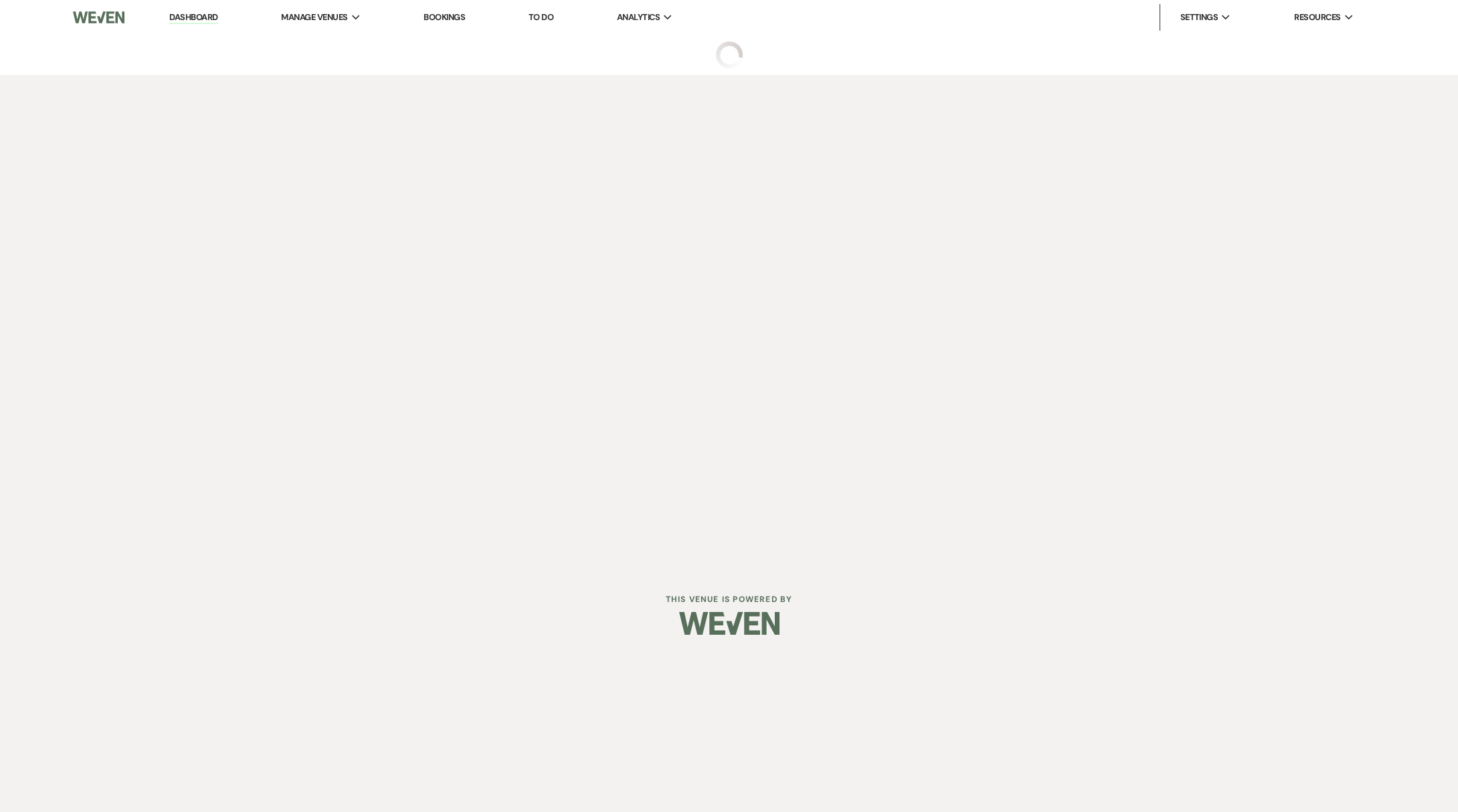
select select "5"
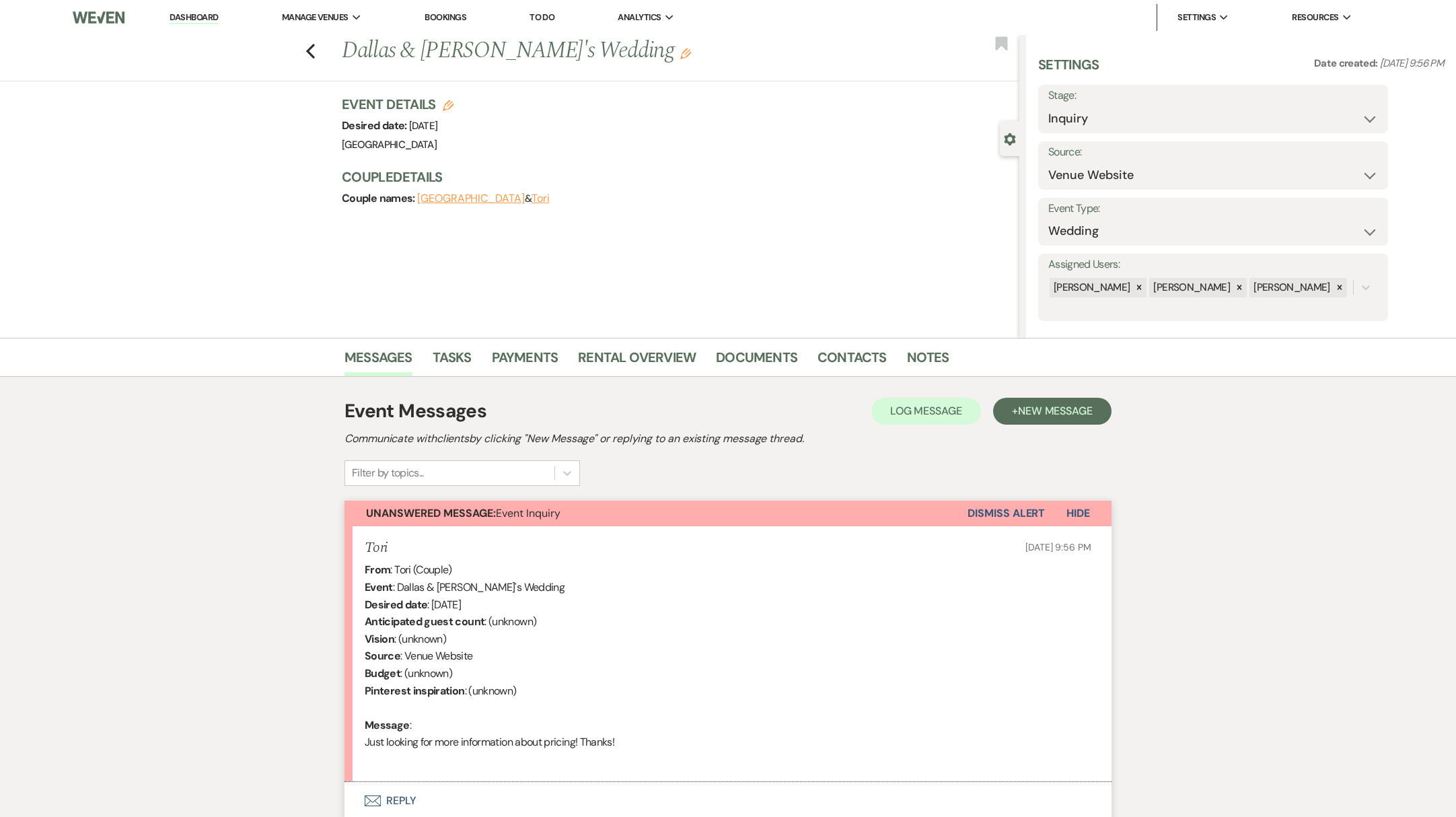
scroll to position [110, 0]
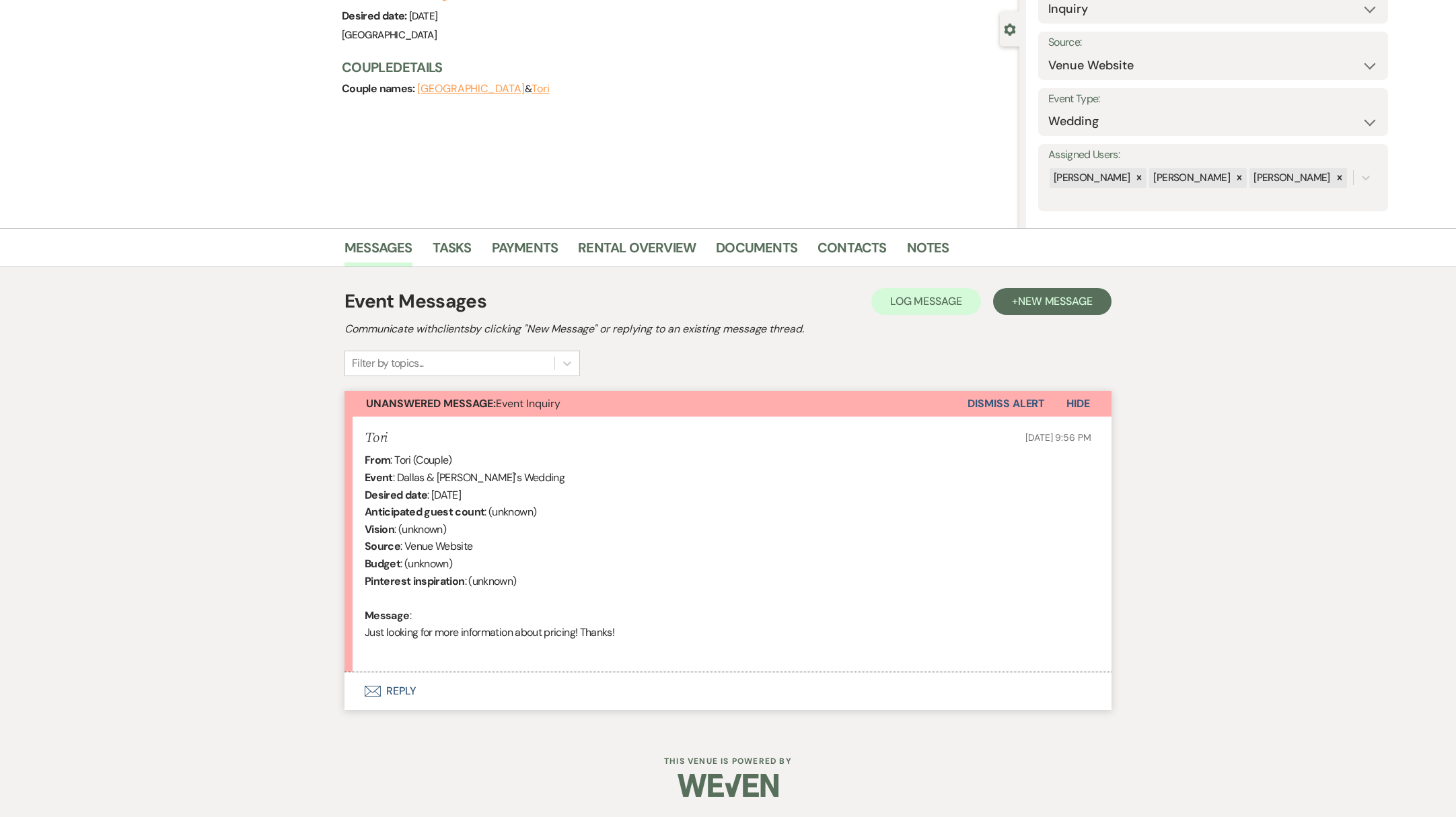
click at [398, 702] on button "Envelope Reply" at bounding box center [728, 692] width 767 height 38
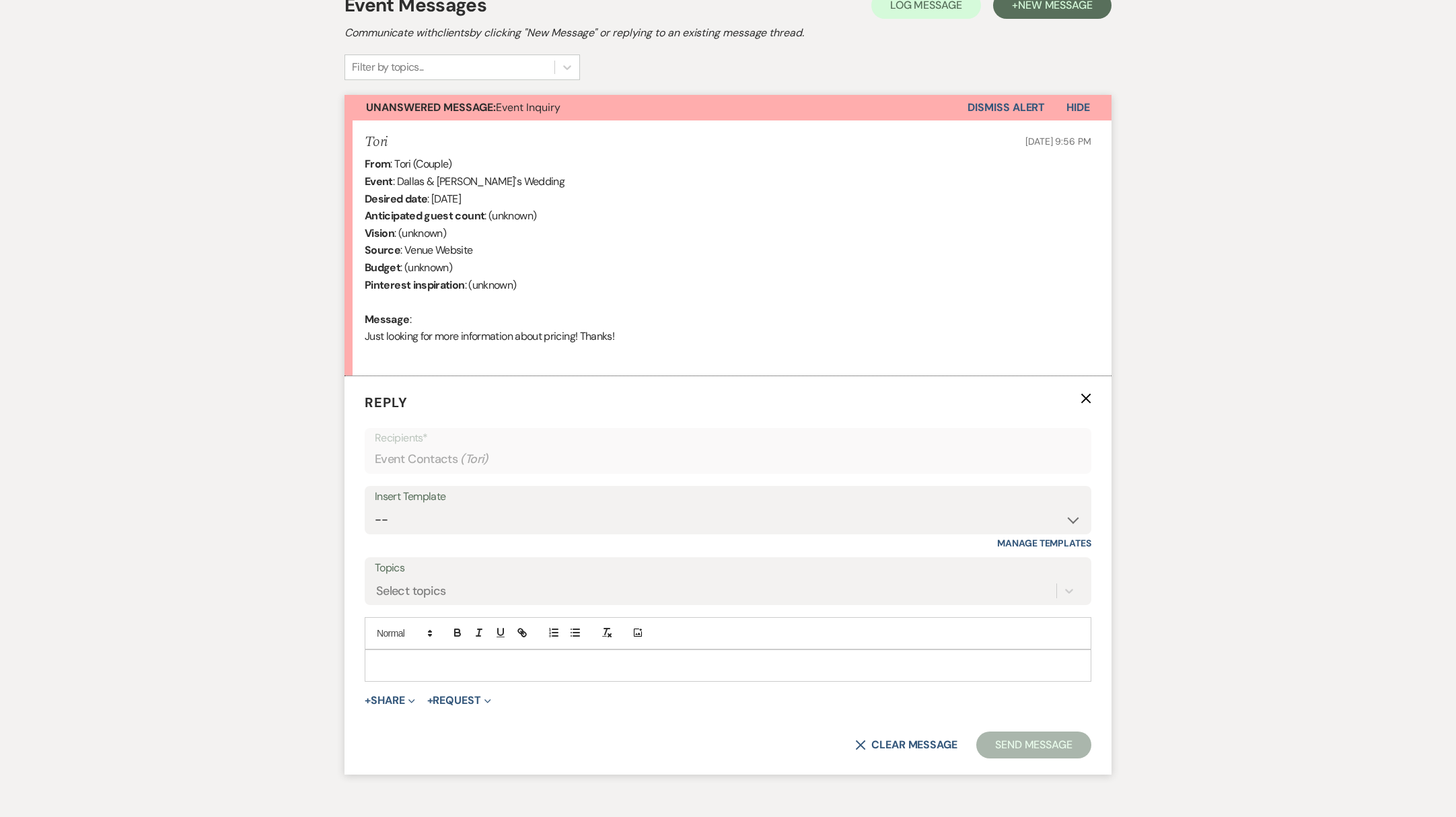
scroll to position [416, 0]
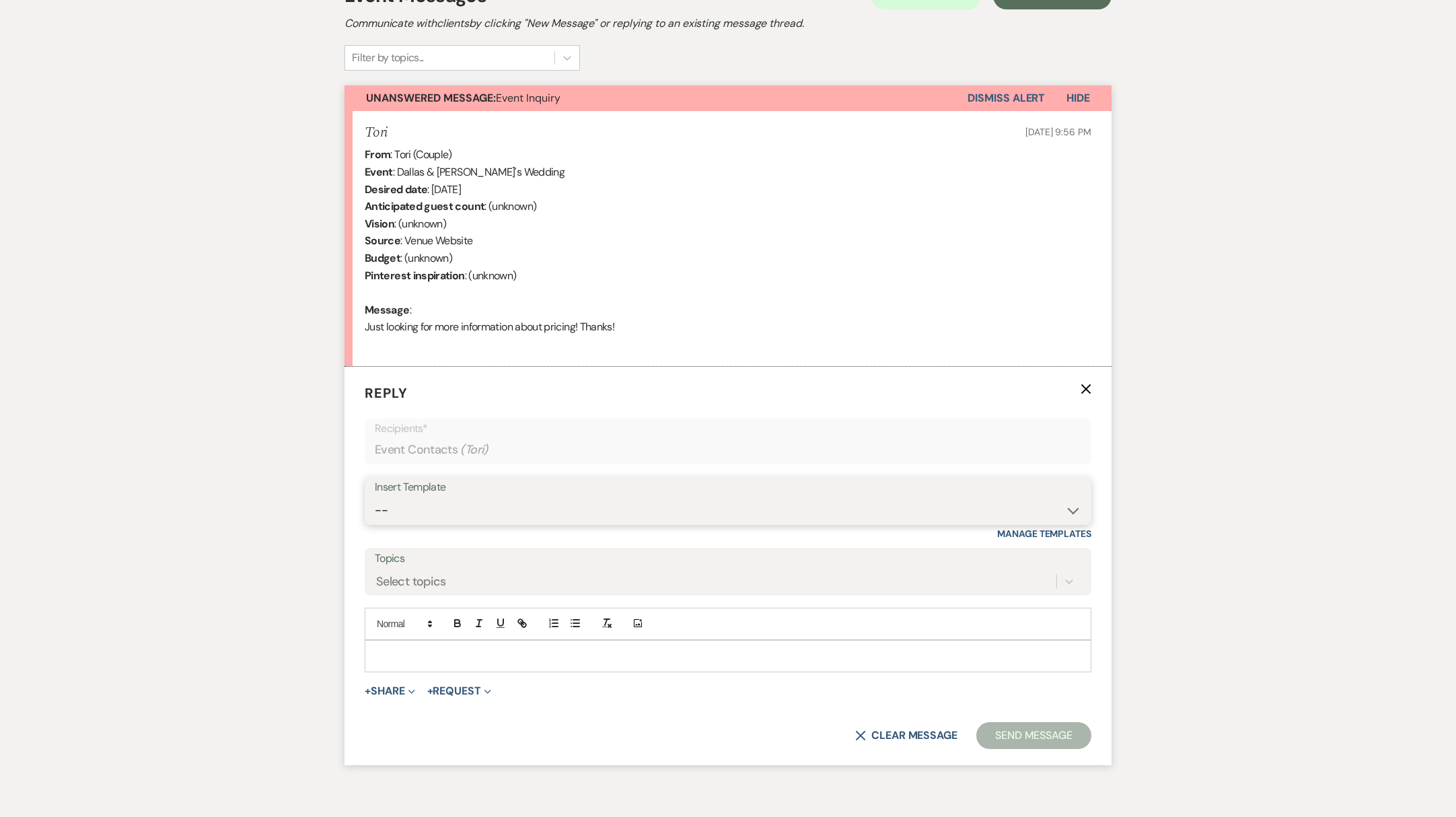
click at [631, 506] on select "-- Weven Planning Portal Introduction (Booked Events) Initial Reply Not Availab…" at bounding box center [728, 511] width 707 height 26
select select "313"
click at [375, 498] on select "-- Weven Planning Portal Introduction (Booked Events) Initial Reply Not Availab…" at bounding box center [728, 511] width 707 height 26
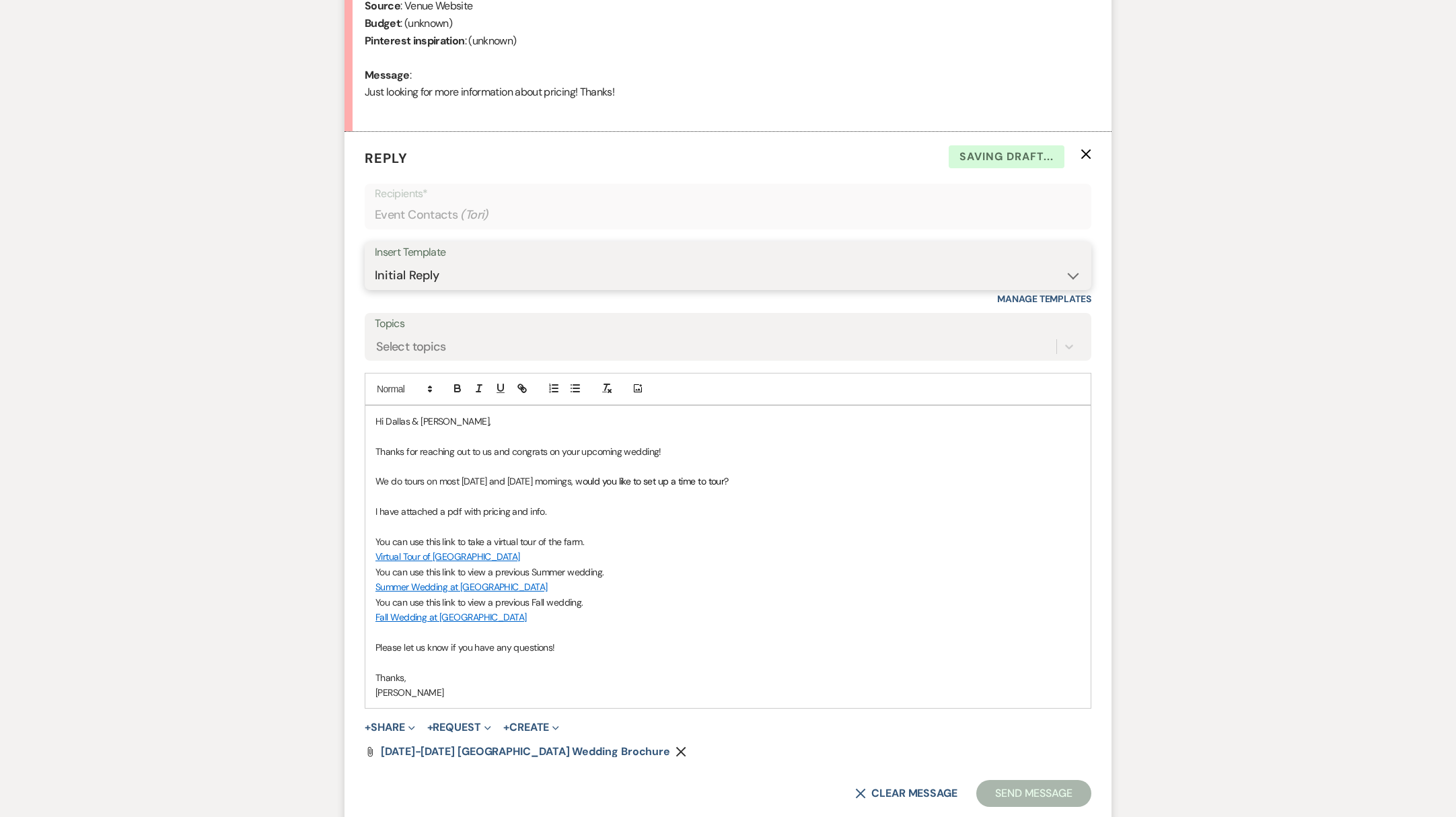
scroll to position [780, 0]
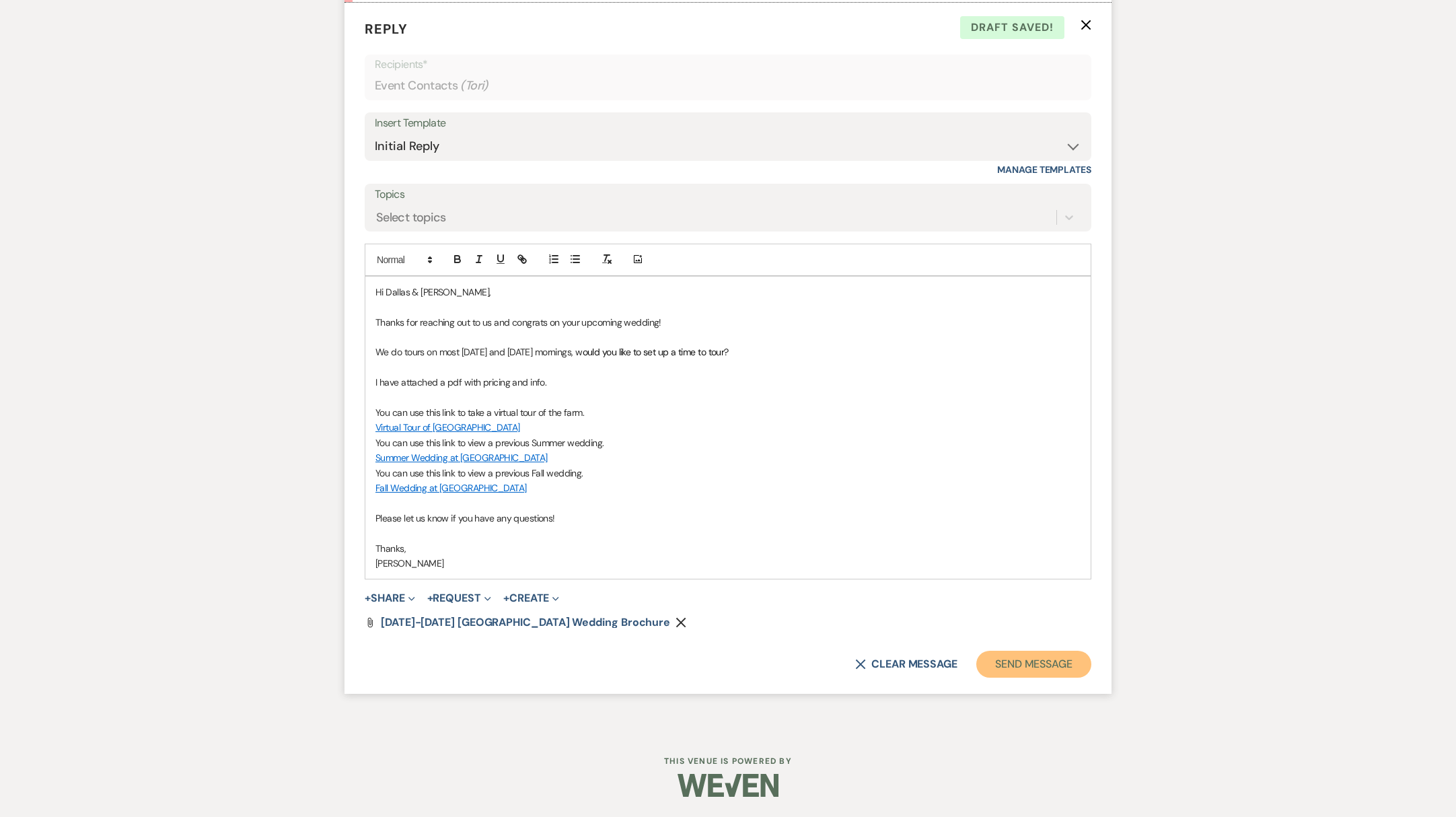
click at [1025, 665] on button "Send Message" at bounding box center [1033, 665] width 115 height 27
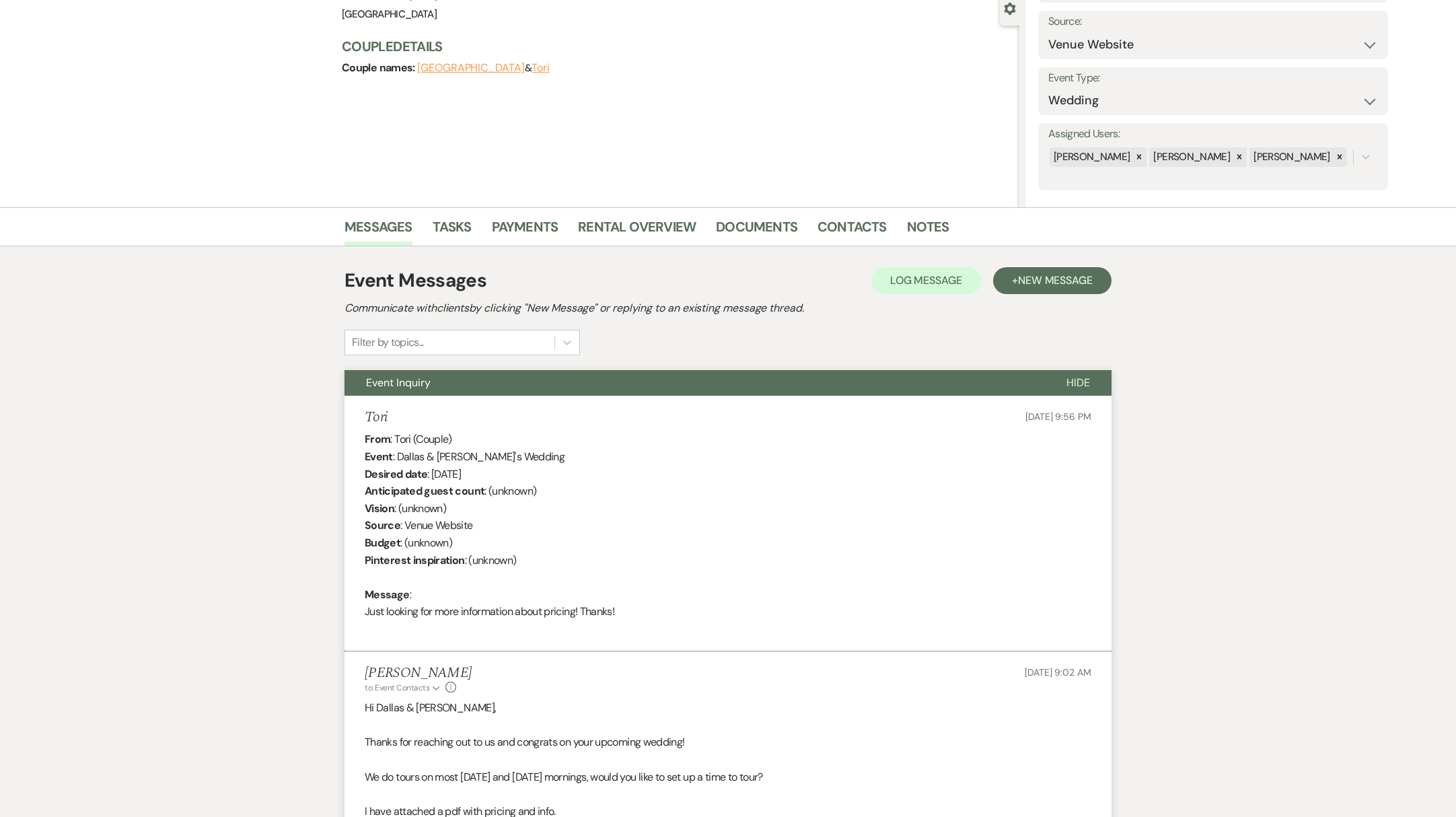
scroll to position [0, 0]
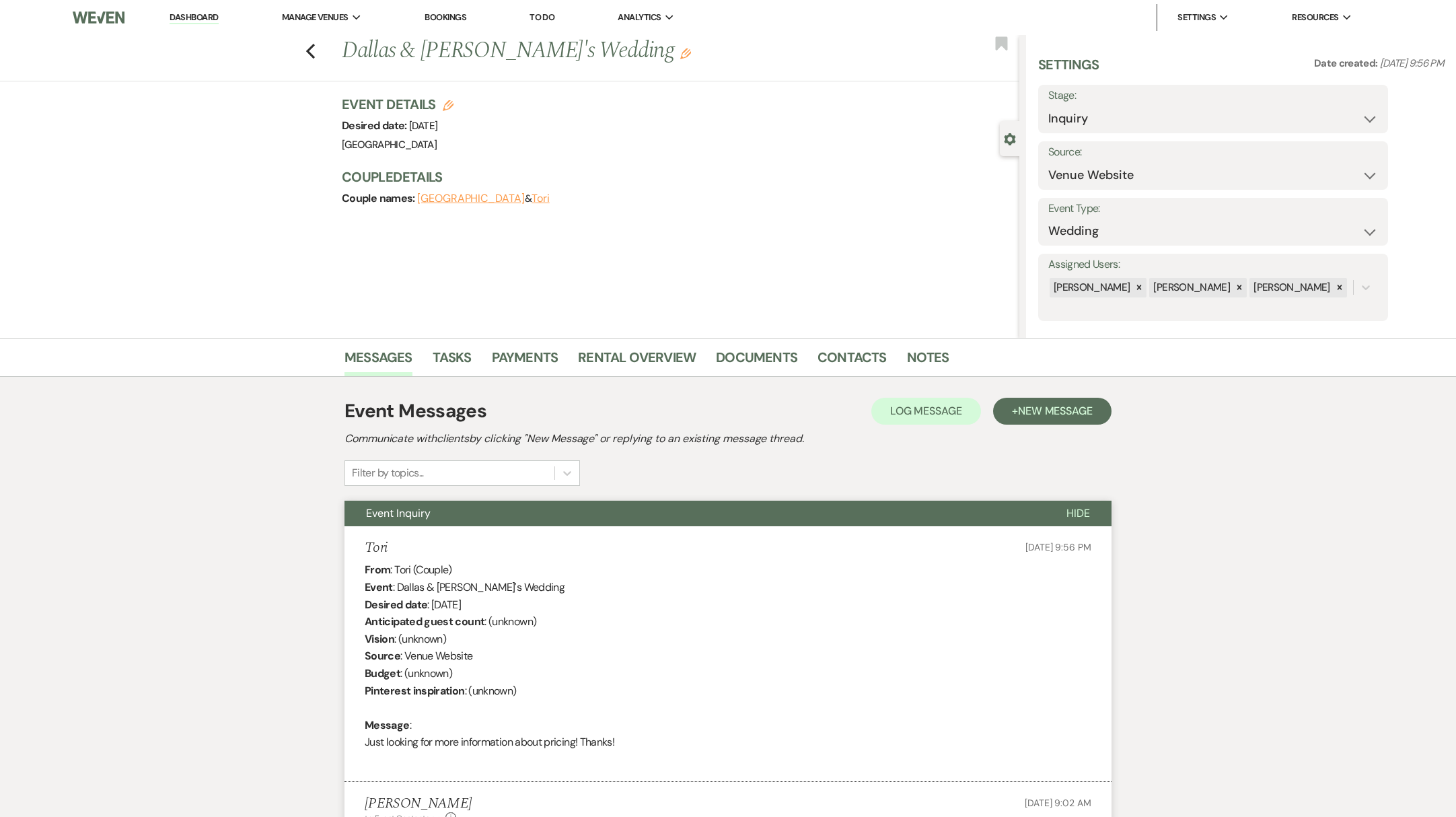
click at [198, 15] on link "Dashboard" at bounding box center [194, 18] width 48 height 13
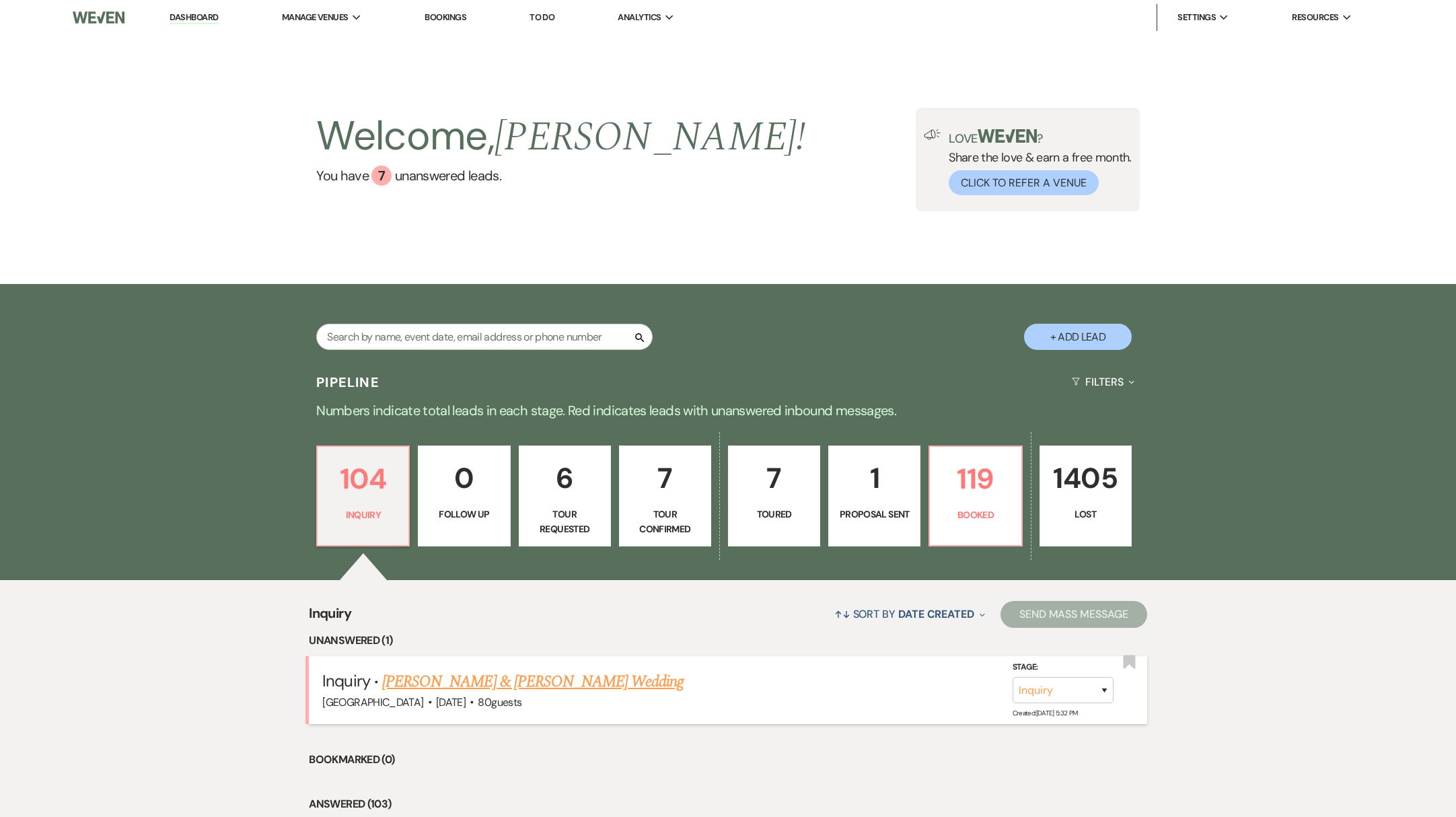
click at [477, 680] on link "[PERSON_NAME] & [PERSON_NAME] Wedding" at bounding box center [533, 682] width 302 height 24
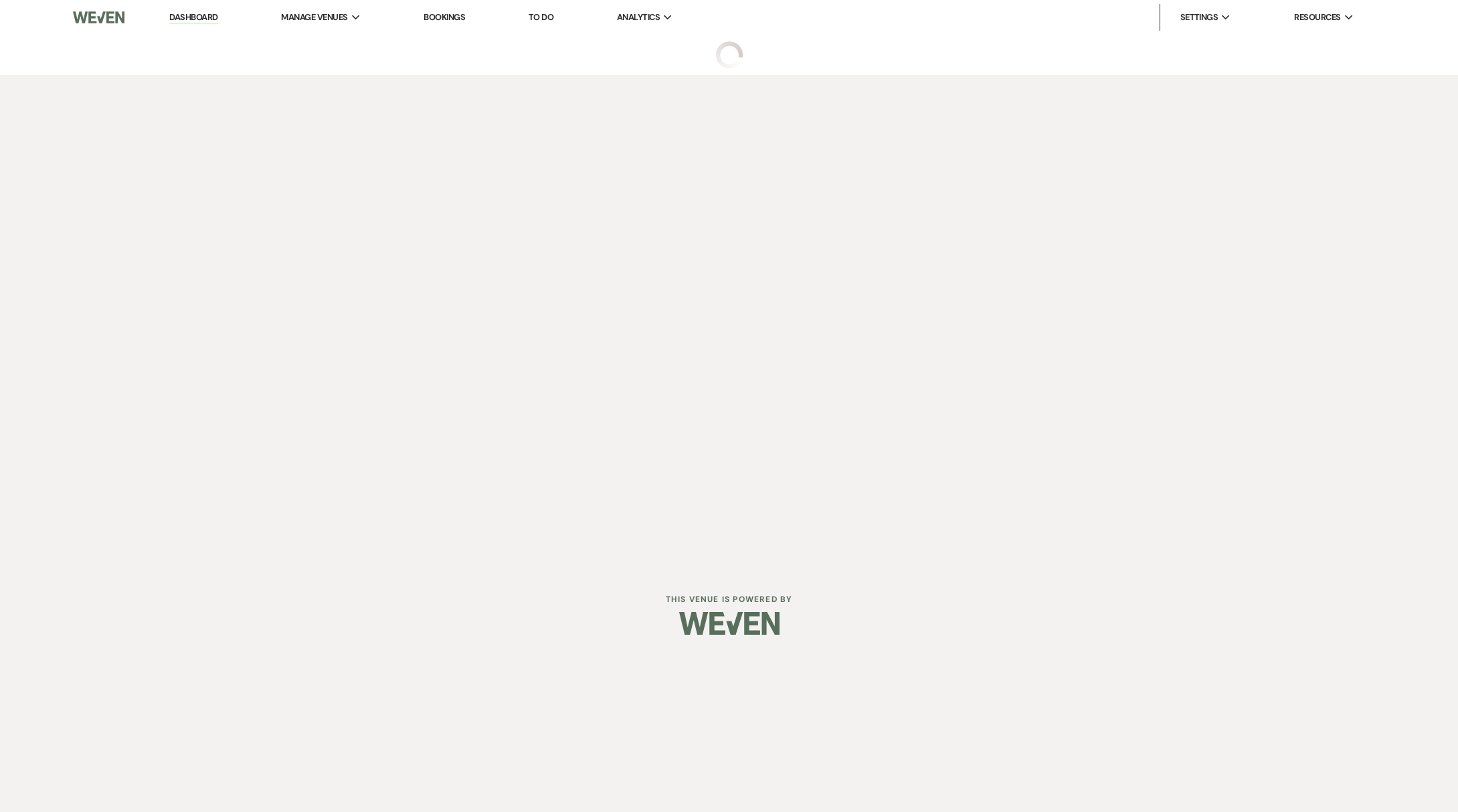
select select "5"
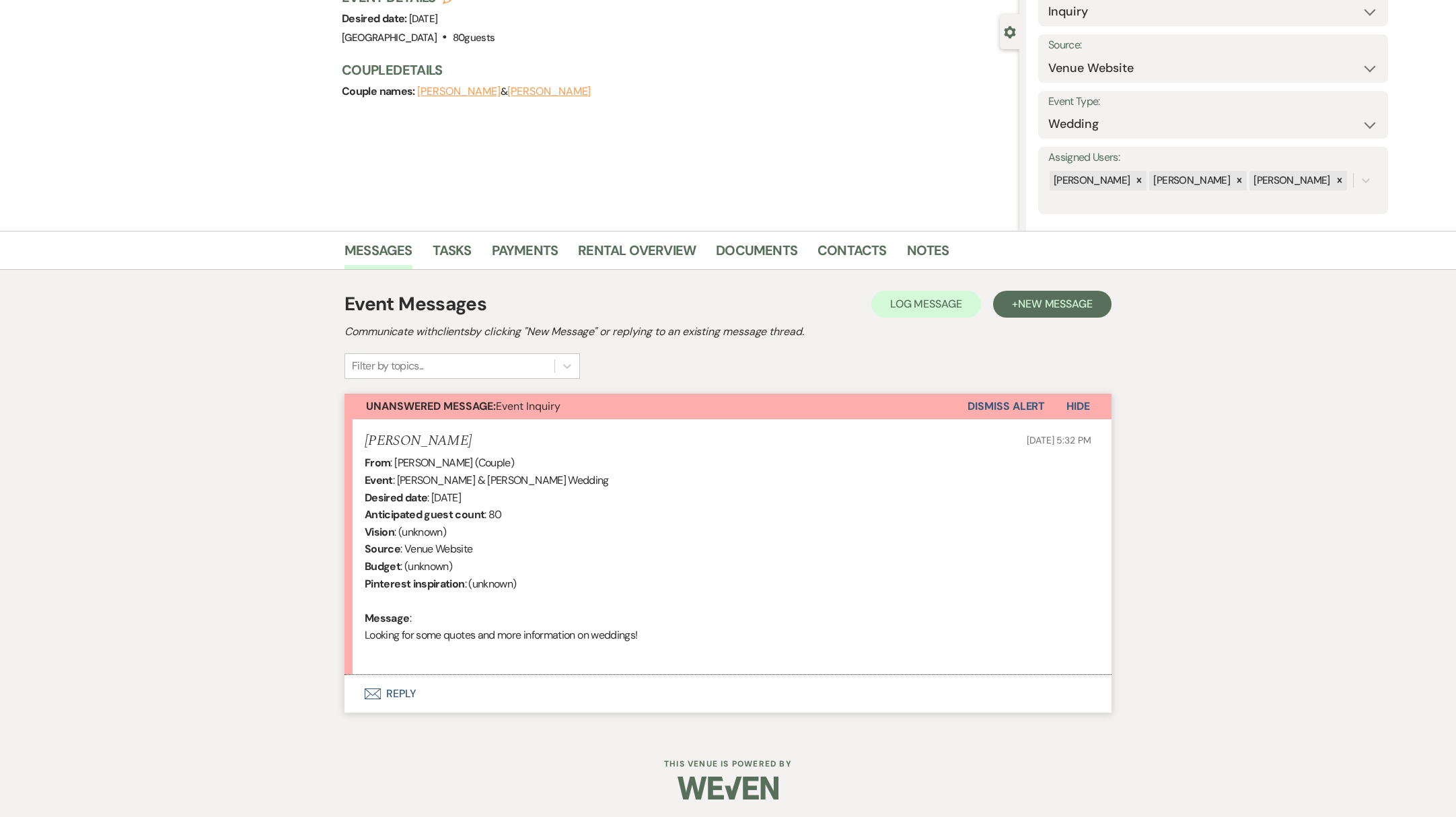
click at [397, 699] on button "Envelope Reply" at bounding box center [728, 694] width 767 height 38
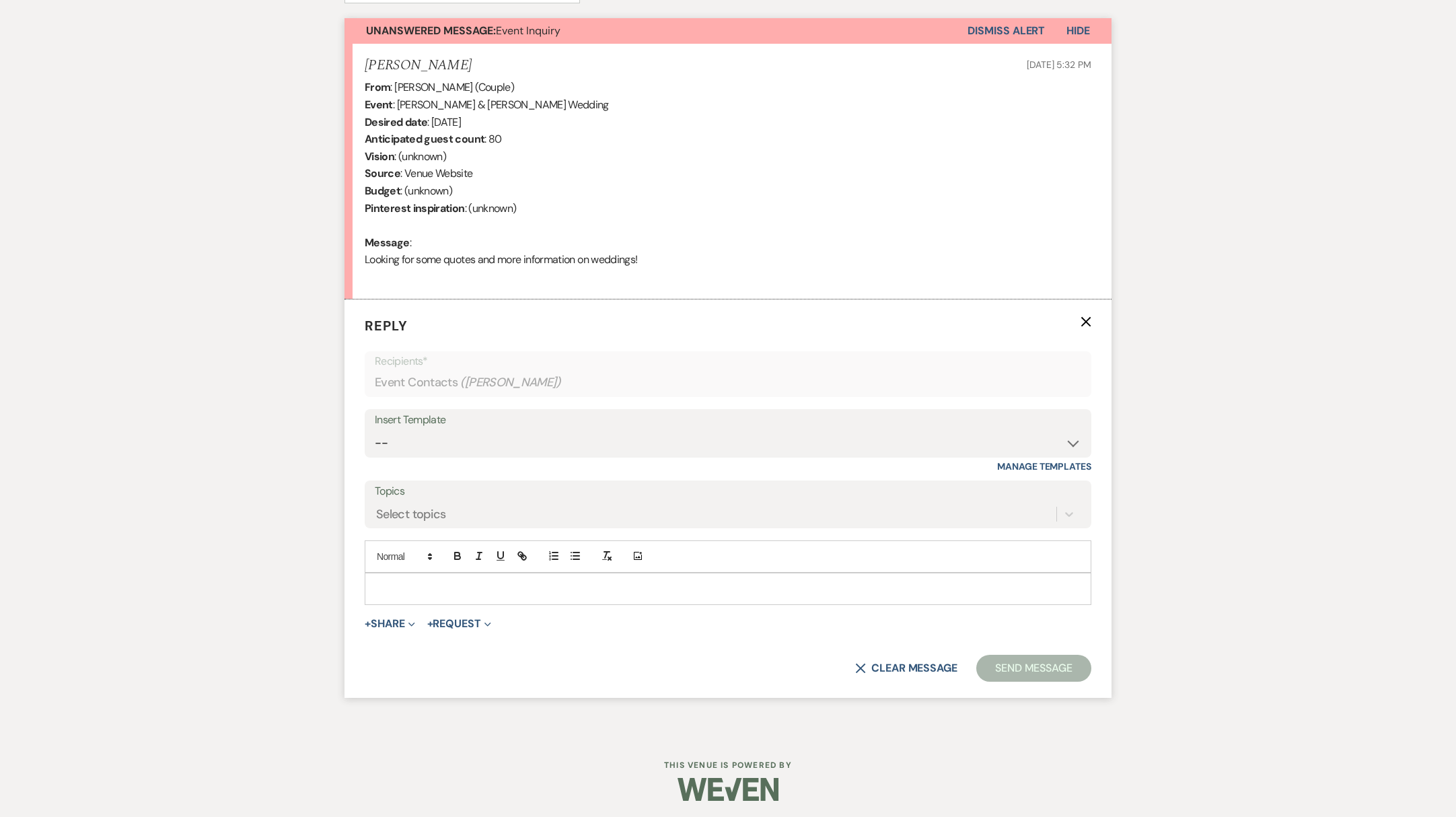
scroll to position [486, 0]
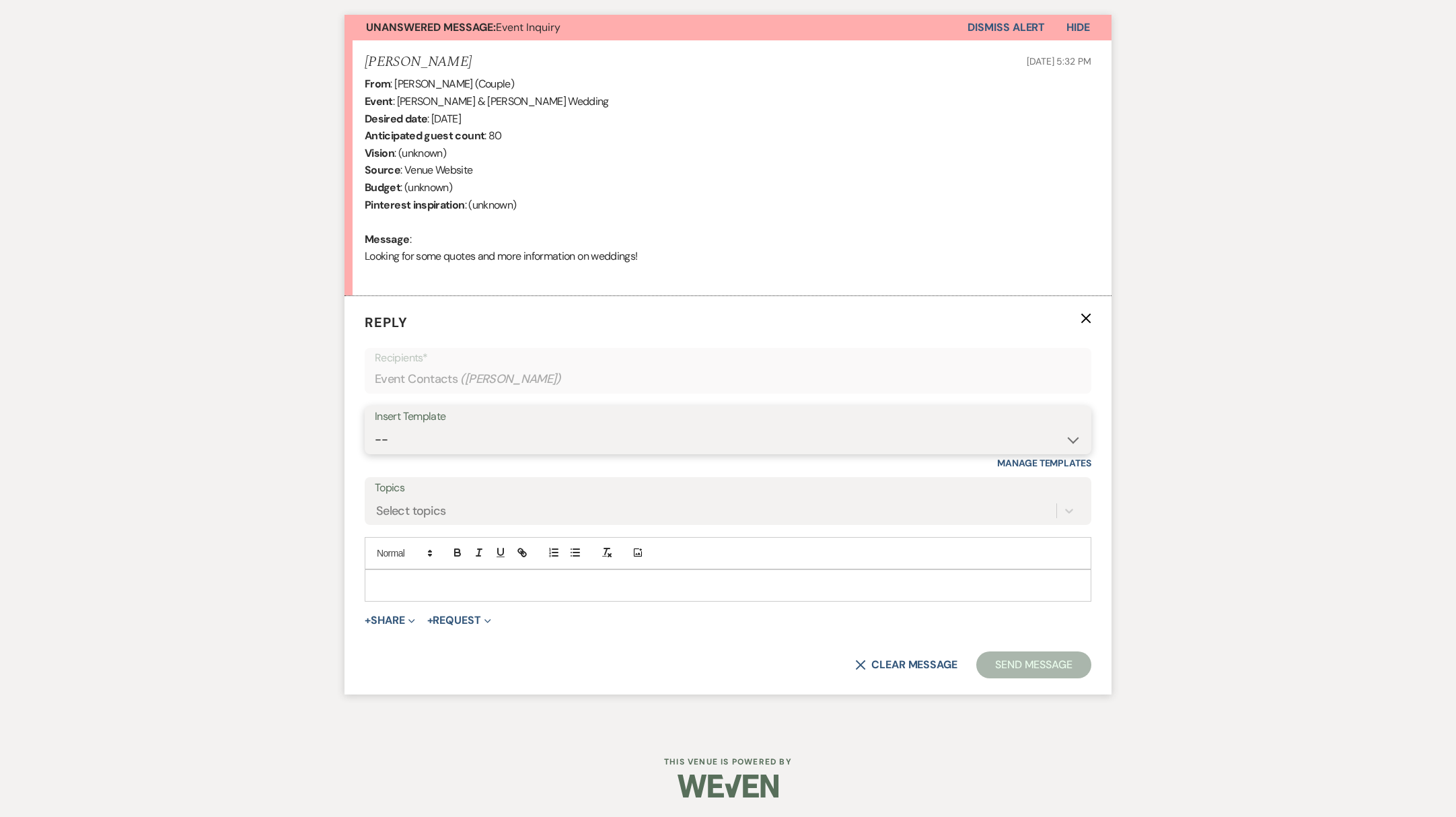
click at [1057, 437] on select "-- Weven Planning Portal Introduction (Booked Events) Initial Reply Not Availab…" at bounding box center [728, 440] width 707 height 26
select select "313"
click at [375, 427] on select "-- Weven Planning Portal Introduction (Booked Events) Initial Reply Not Availab…" at bounding box center [728, 440] width 707 height 26
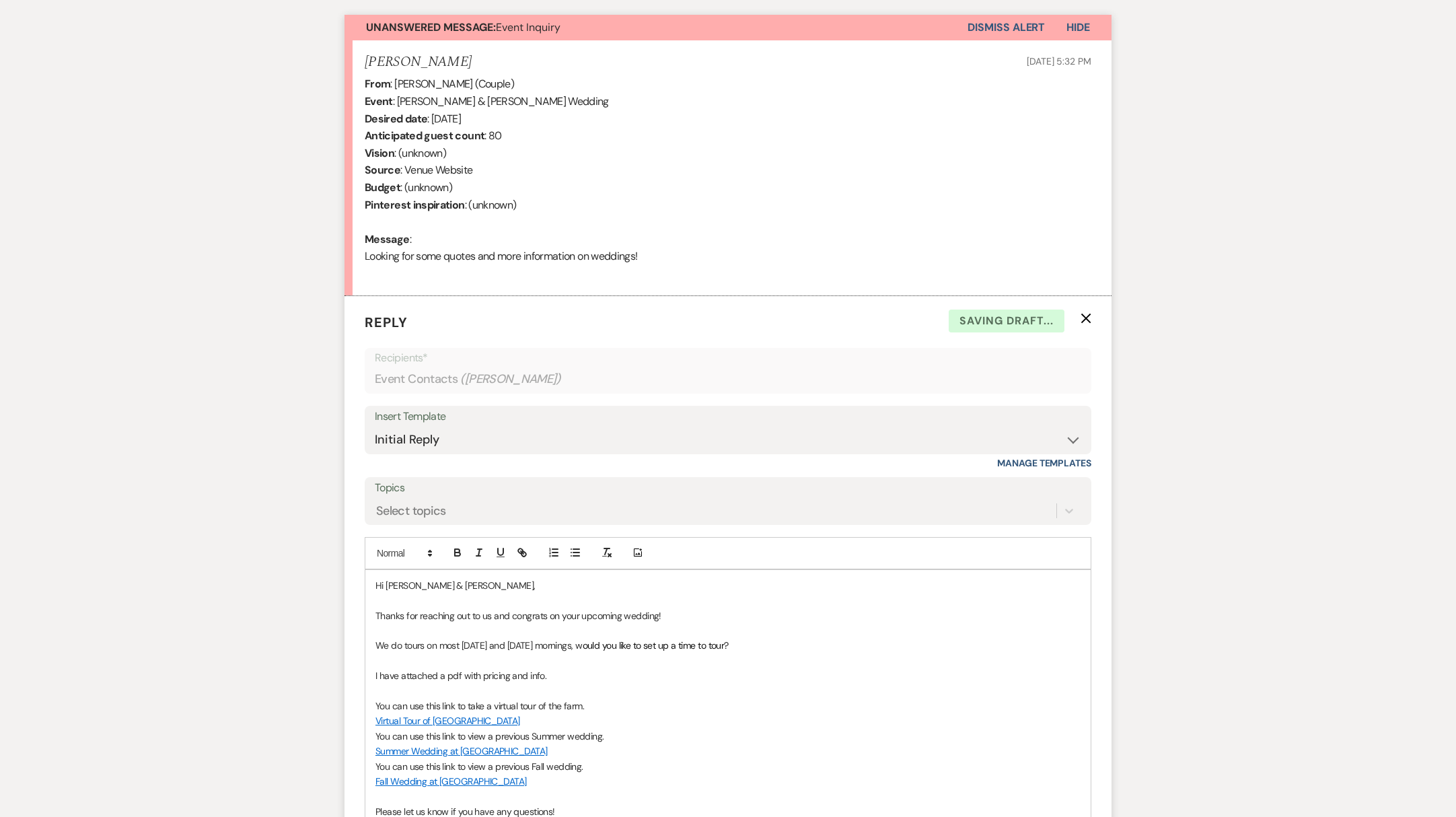
click at [423, 583] on p "Hi [PERSON_NAME] & [PERSON_NAME]," at bounding box center [728, 586] width 705 height 15
click at [479, 587] on p "Hi [PERSON_NAME] & [PERSON_NAME]," at bounding box center [728, 586] width 705 height 15
click at [881, 717] on p "Virtual Tour of [GEOGRAPHIC_DATA]" at bounding box center [728, 721] width 705 height 15
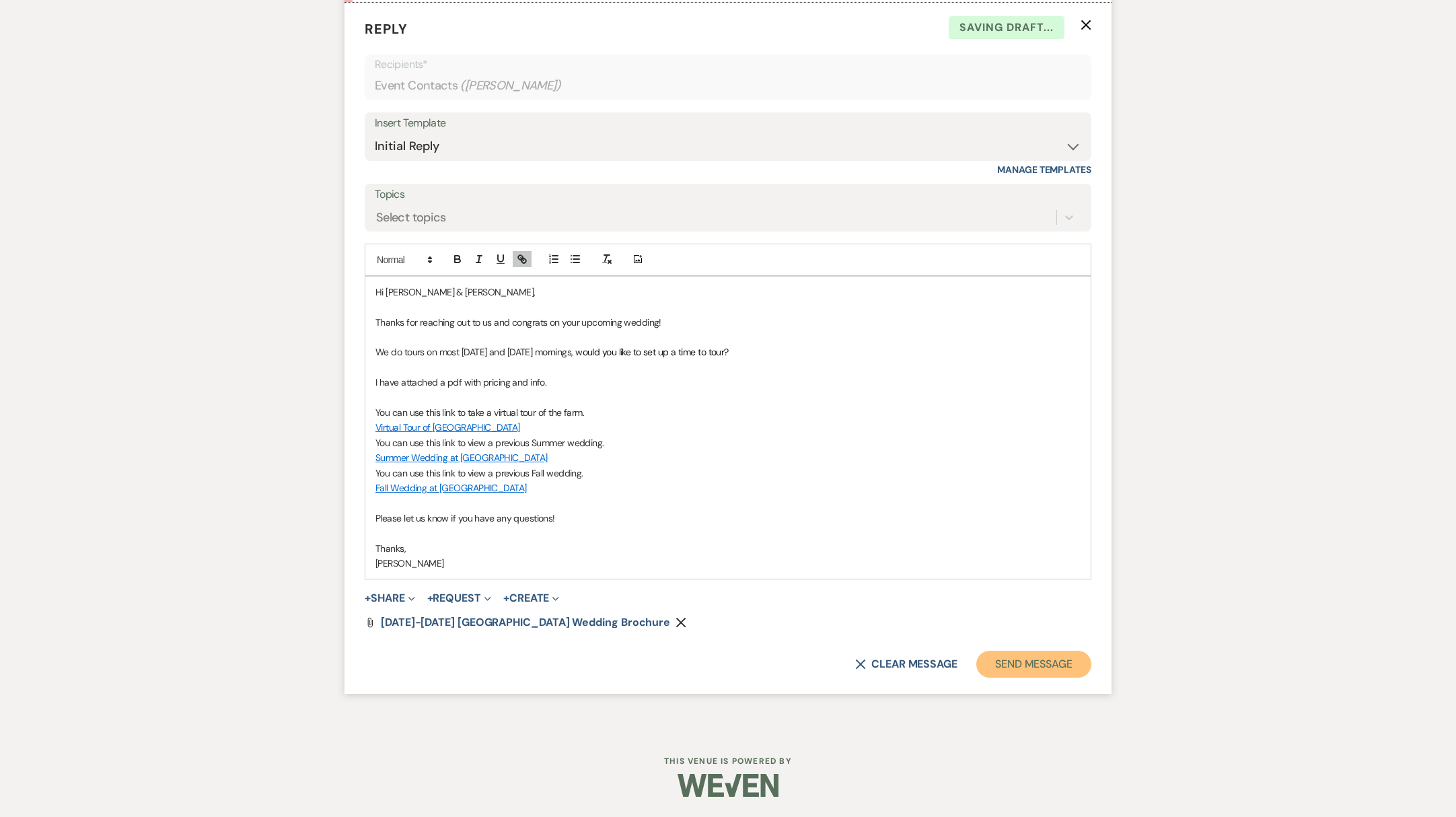
click at [1085, 656] on button "Send Message" at bounding box center [1033, 665] width 115 height 27
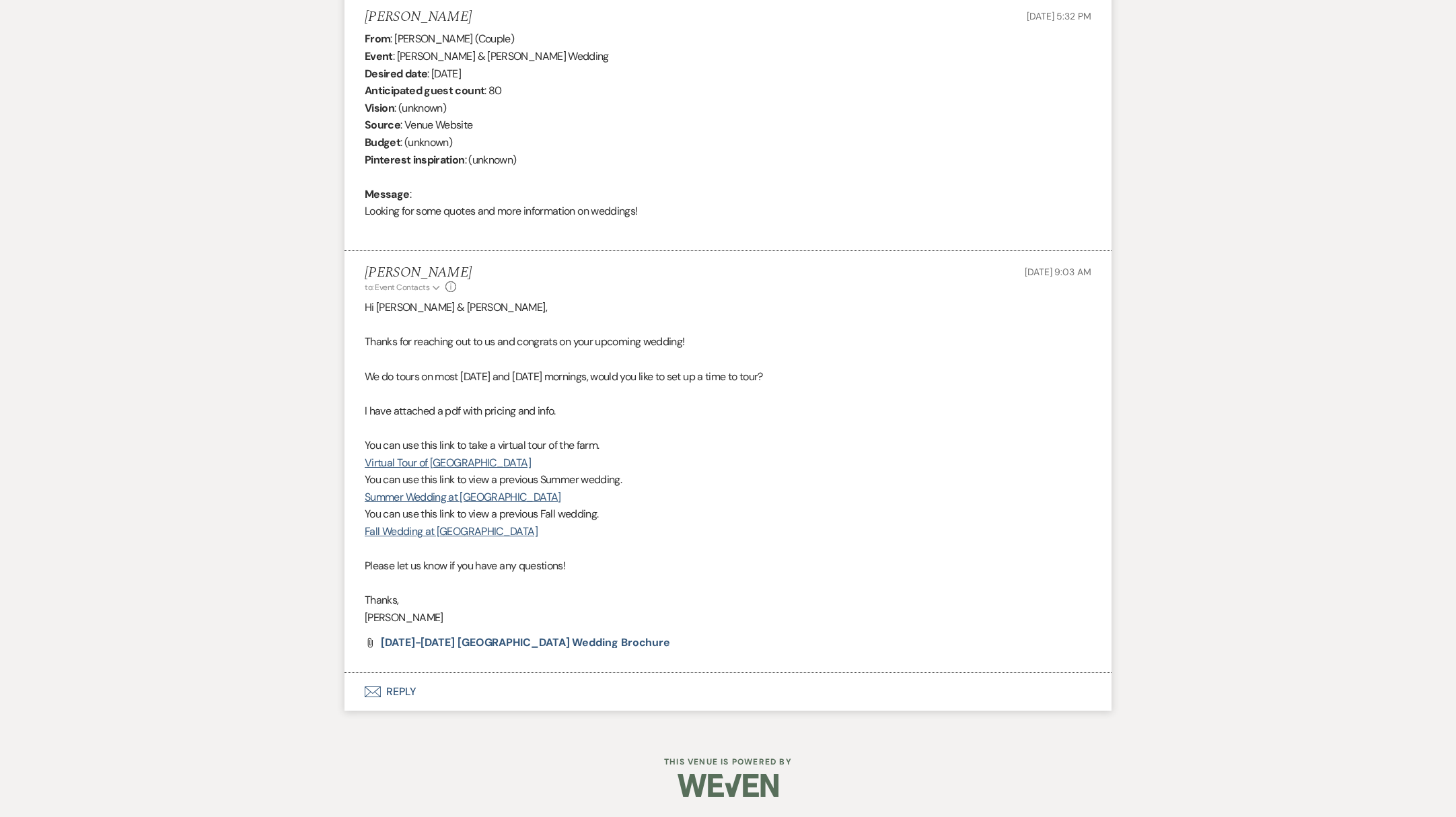
scroll to position [531, 0]
